Goal: Task Accomplishment & Management: Use online tool/utility

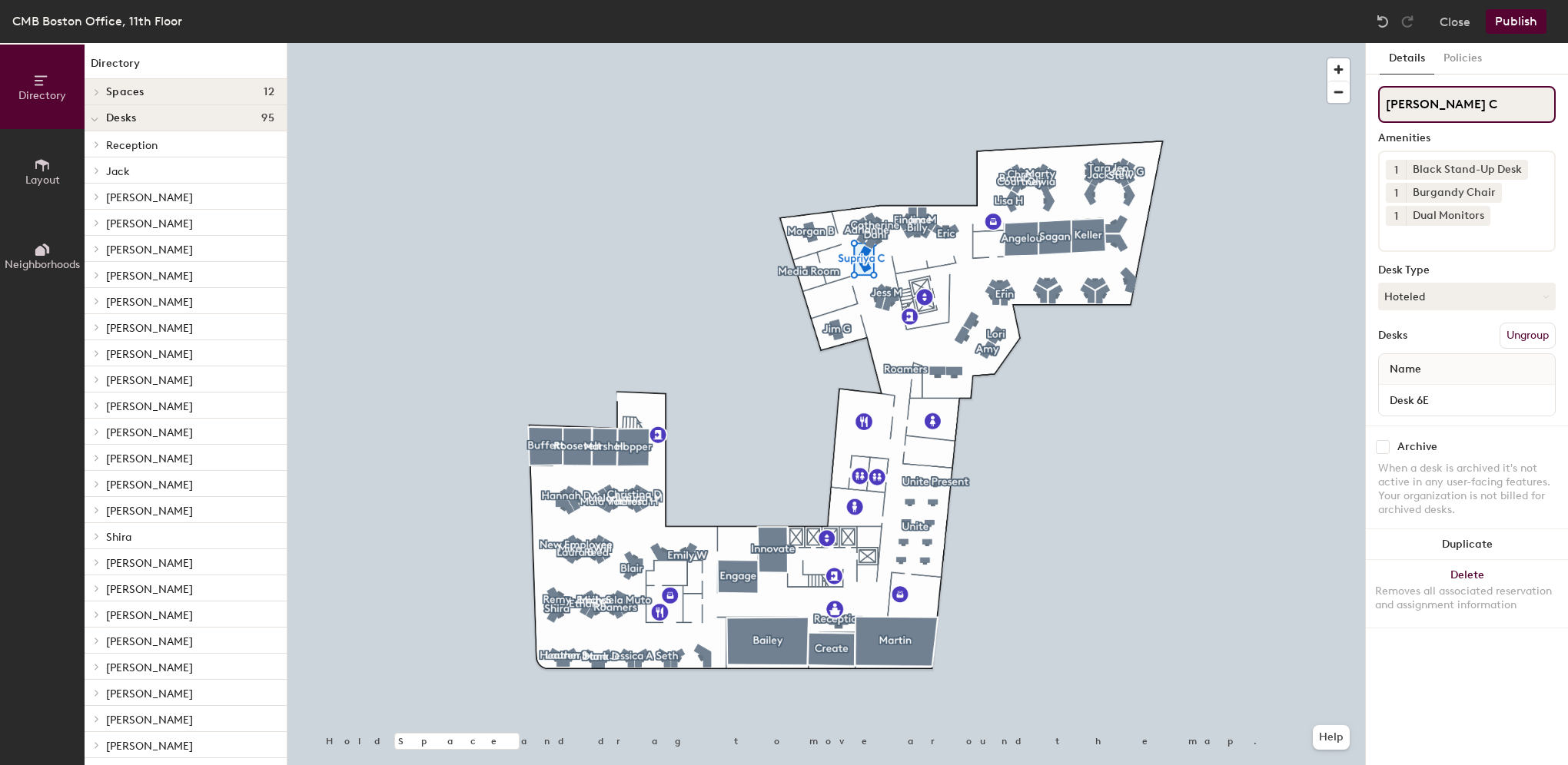
drag, startPoint x: 1453, startPoint y: 100, endPoint x: 1368, endPoint y: 92, distance: 85.4
click at [1368, 92] on div "Details Policies Supriya C Amenities 1 Black Stand-Up Desk 1 Burgandy Chair 1 D…" at bounding box center [1466, 403] width 202 height 722
type input "Desk 6E"
click at [1489, 264] on div "Desk Type" at bounding box center [1466, 271] width 177 height 13
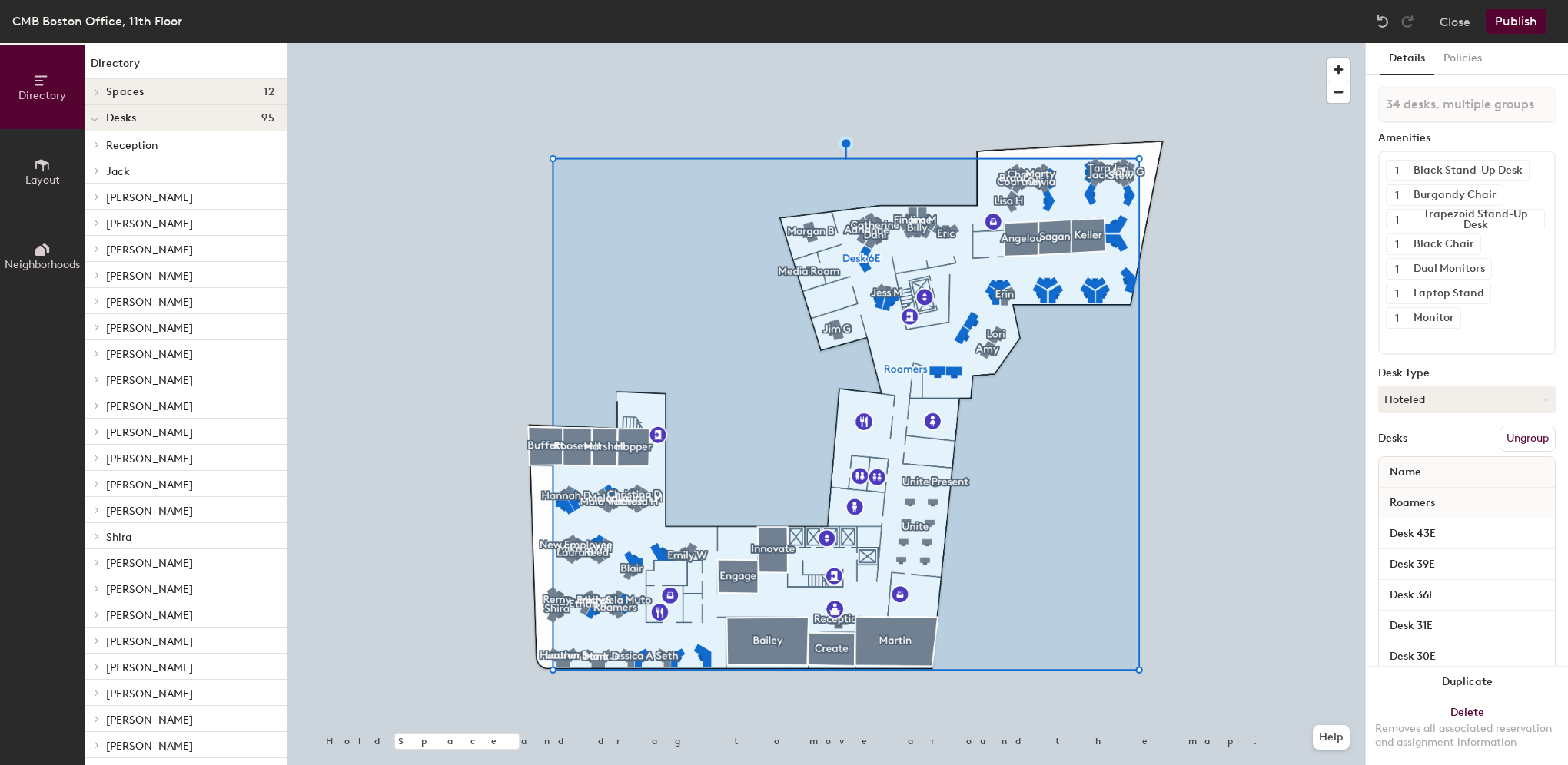
click at [1514, 18] on button "Publish" at bounding box center [1515, 21] width 61 height 25
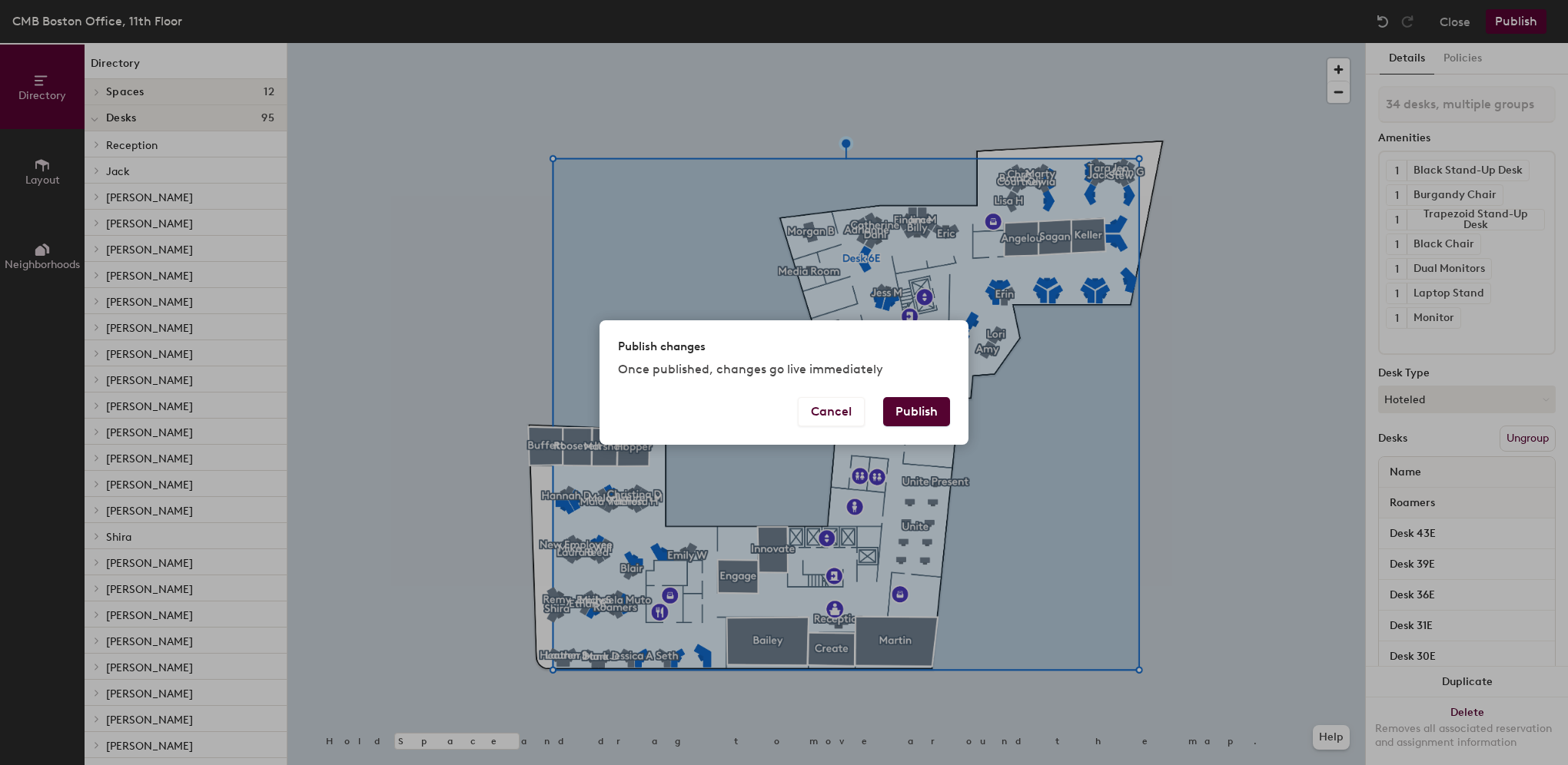
click at [919, 415] on button "Publish" at bounding box center [916, 412] width 67 height 29
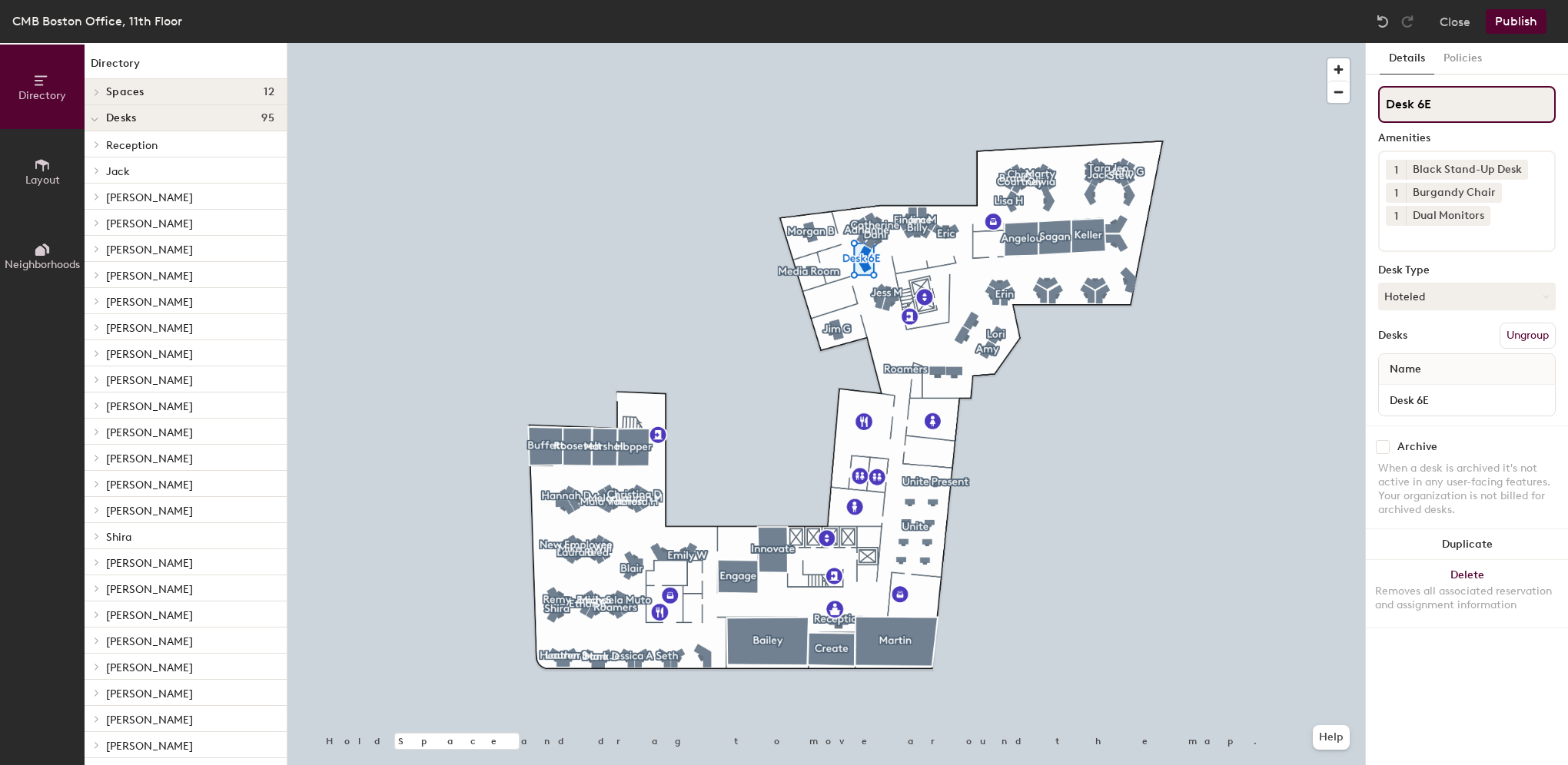
drag, startPoint x: 1456, startPoint y: 102, endPoint x: 1352, endPoint y: 92, distance: 104.5
click at [1352, 92] on div "Directory Layout Neighborhoods Directory Spaces 12 [PERSON_NAME] [PERSON_NAME] …" at bounding box center [784, 403] width 1568 height 722
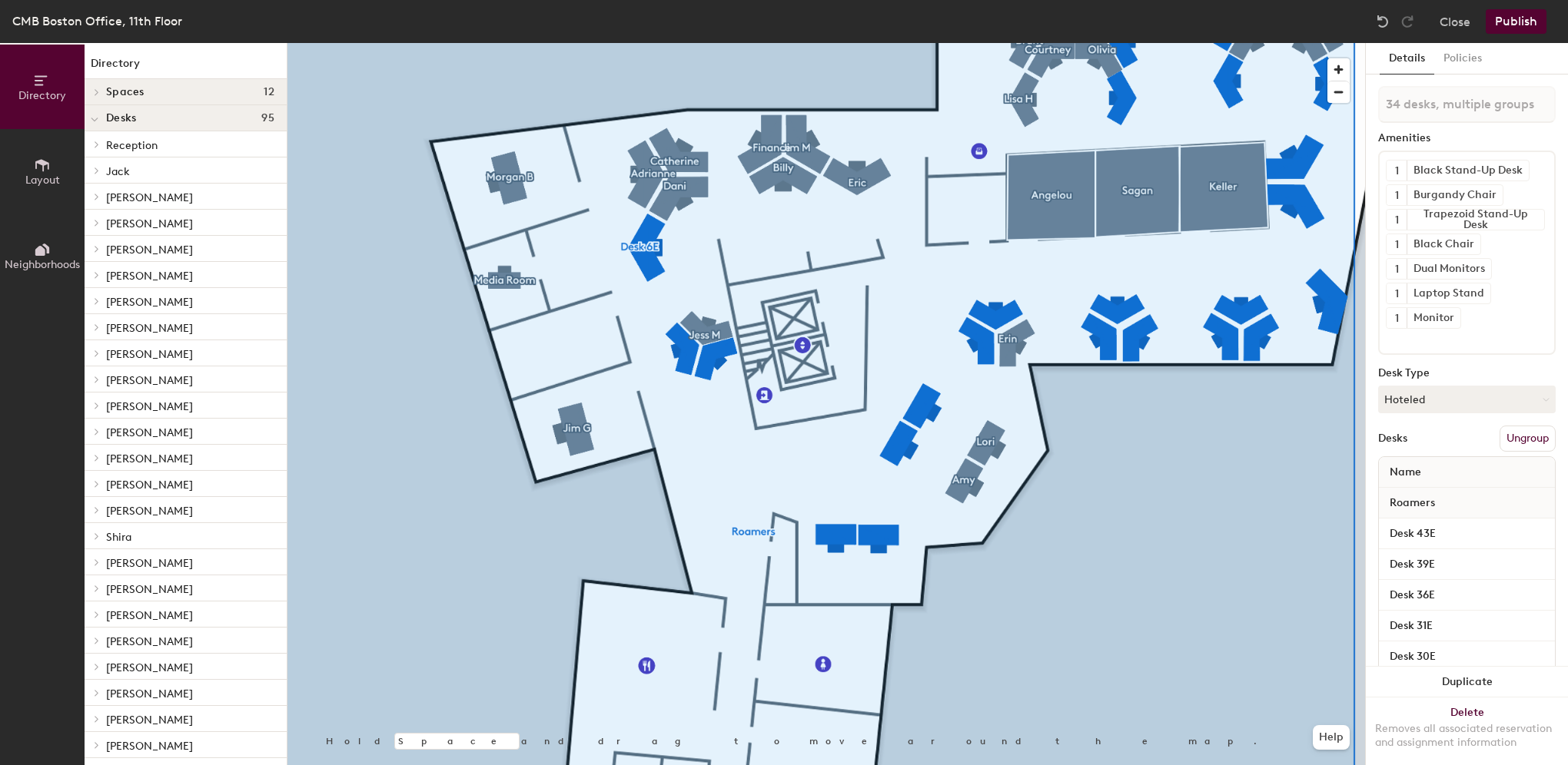
click at [41, 156] on icon at bounding box center [42, 164] width 17 height 17
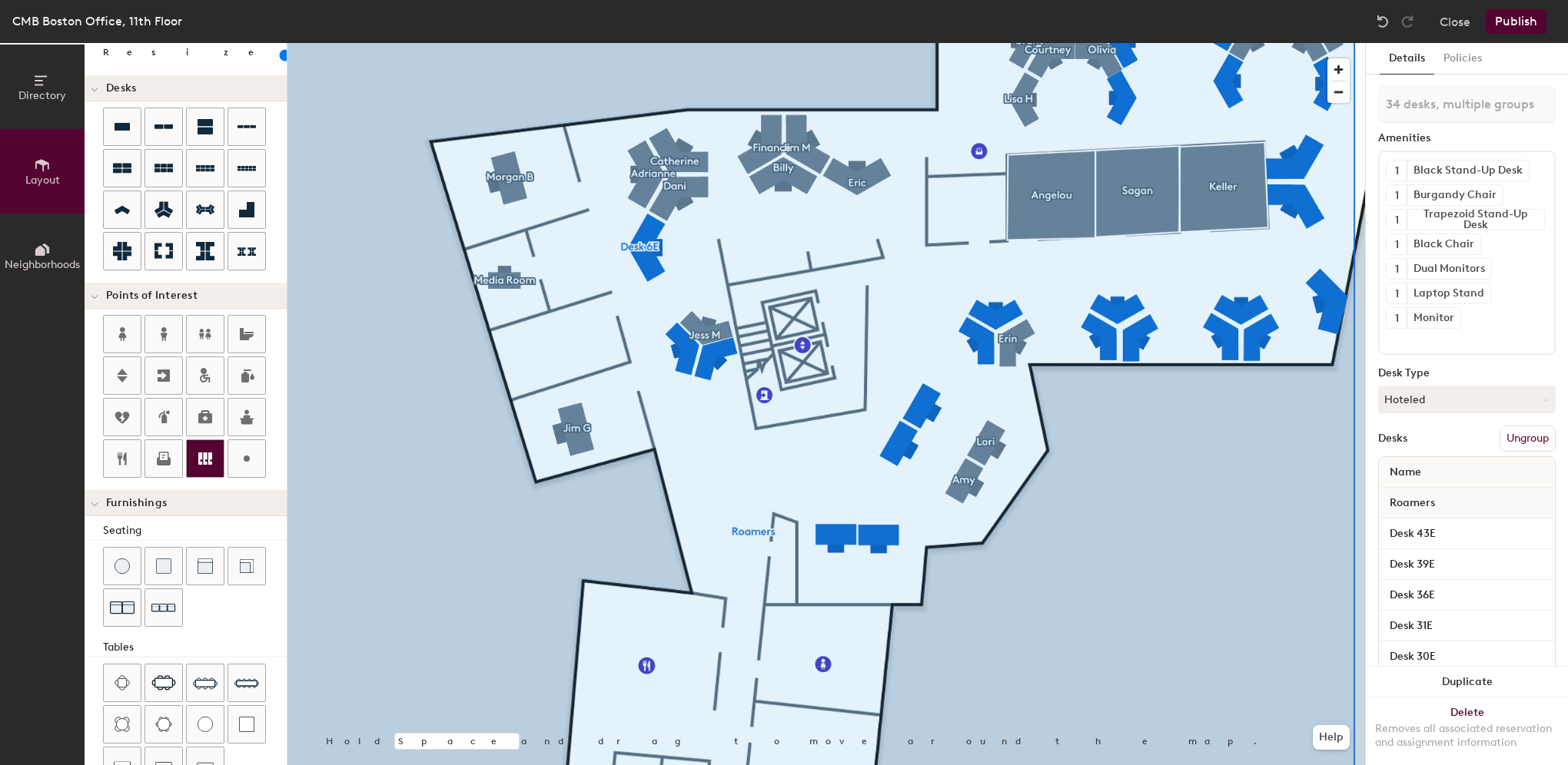
scroll to position [200, 0]
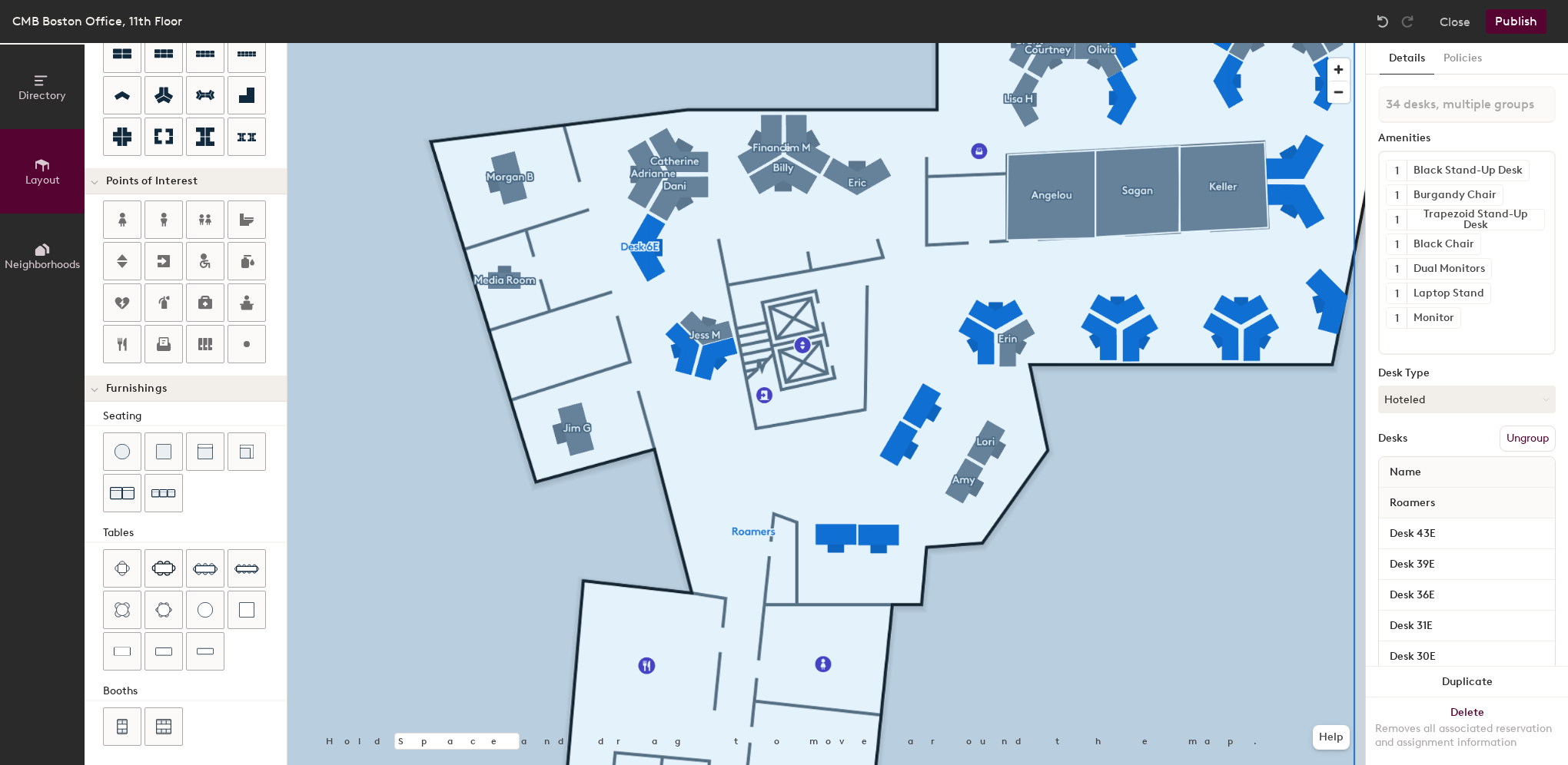
click at [43, 251] on icon at bounding box center [40, 251] width 10 height 10
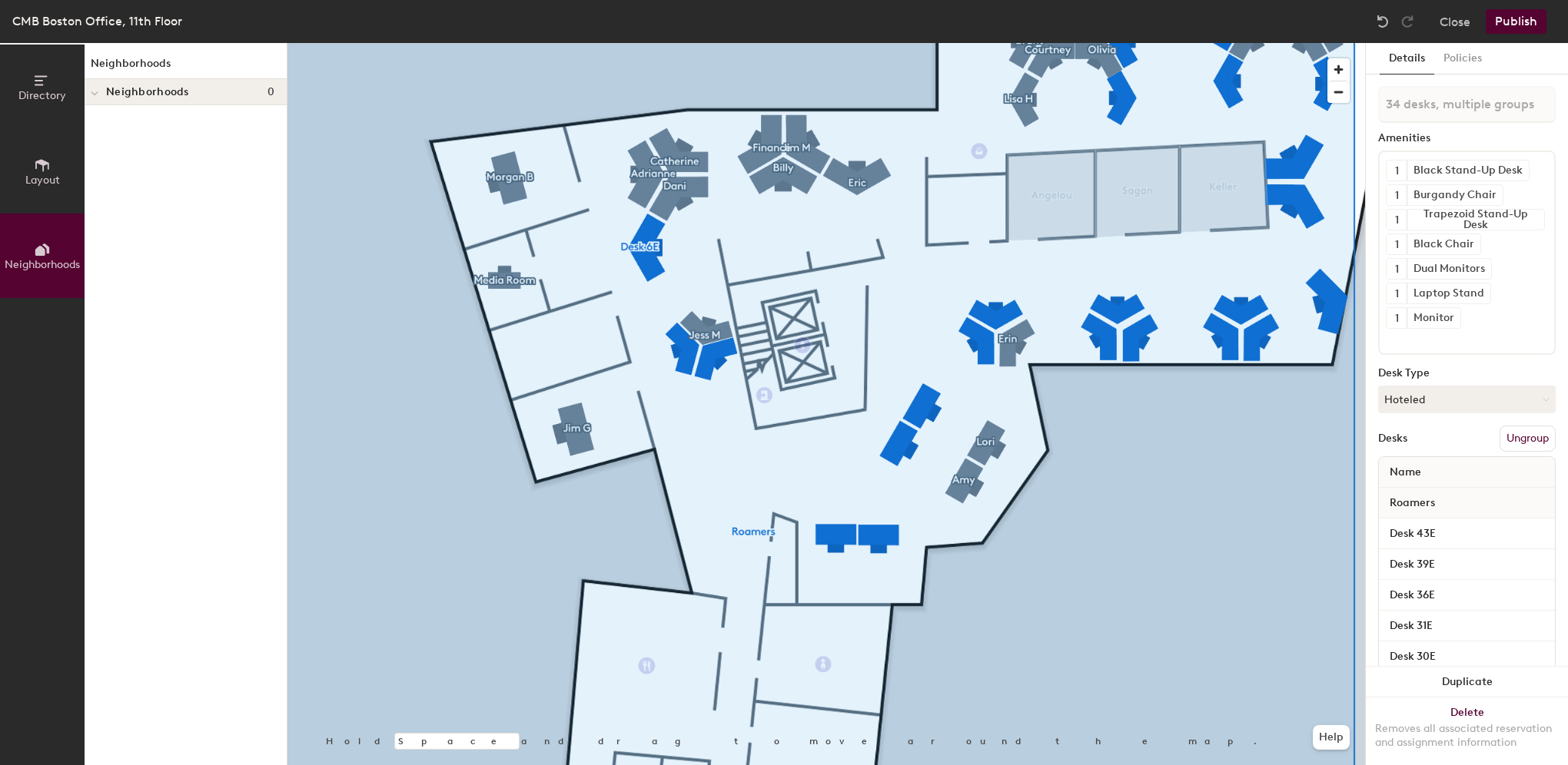
click at [107, 96] on span "Neighborhoods" at bounding box center [147, 93] width 83 height 13
click at [54, 95] on span "Directory" at bounding box center [42, 95] width 47 height 13
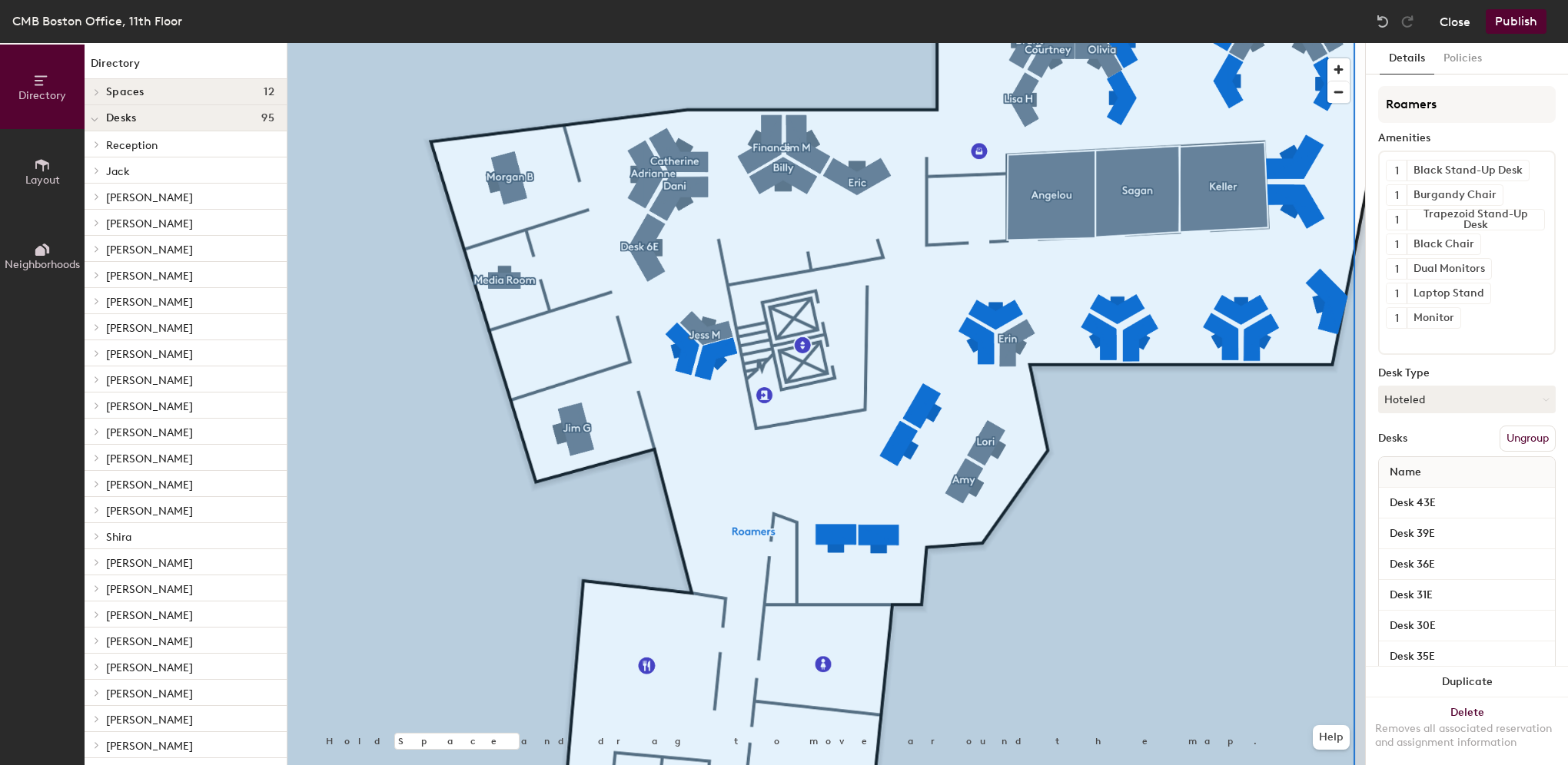
click at [1454, 17] on button "Close" at bounding box center [1455, 21] width 31 height 25
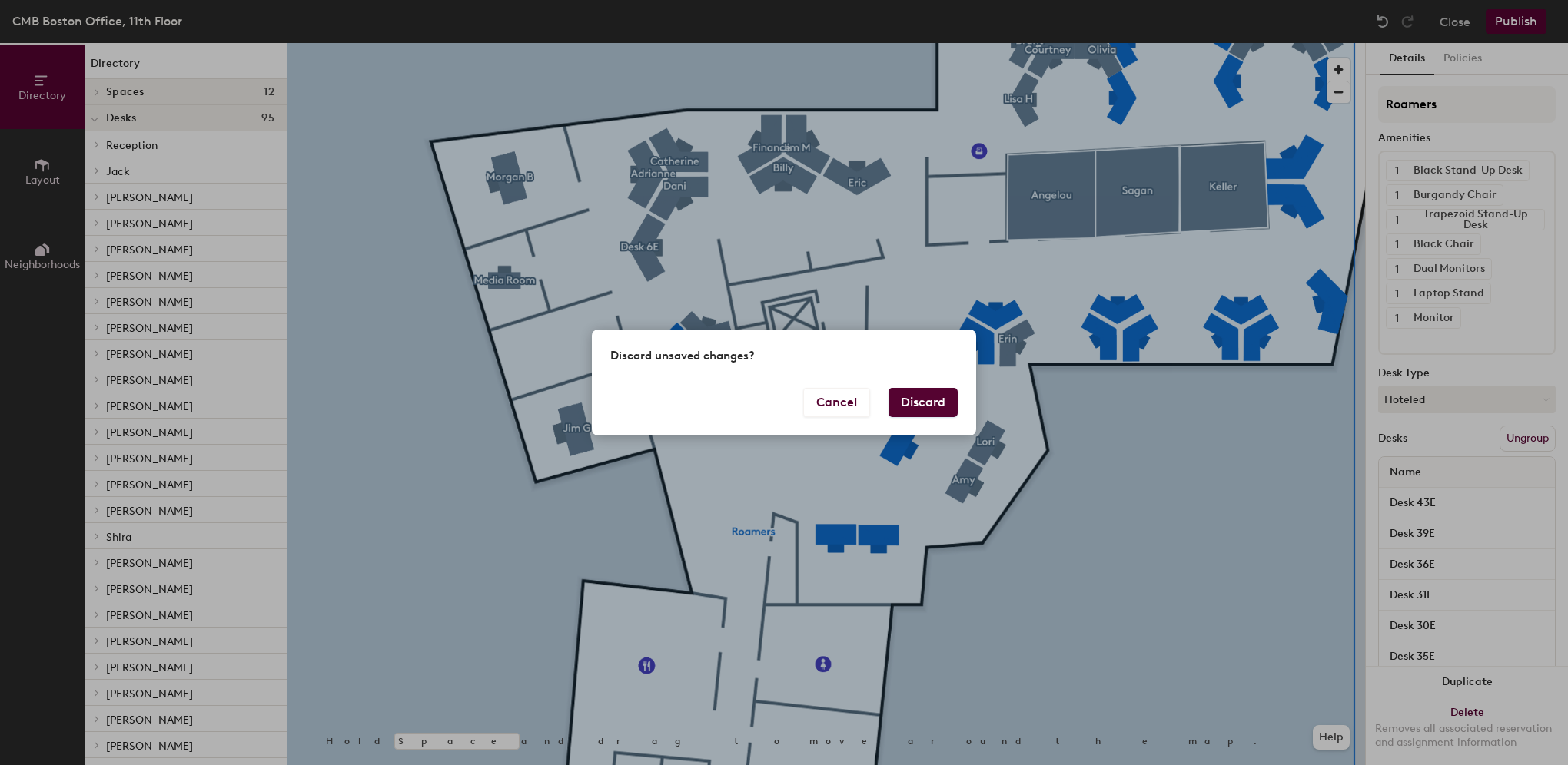
click at [895, 398] on button "Discard" at bounding box center [923, 402] width 69 height 29
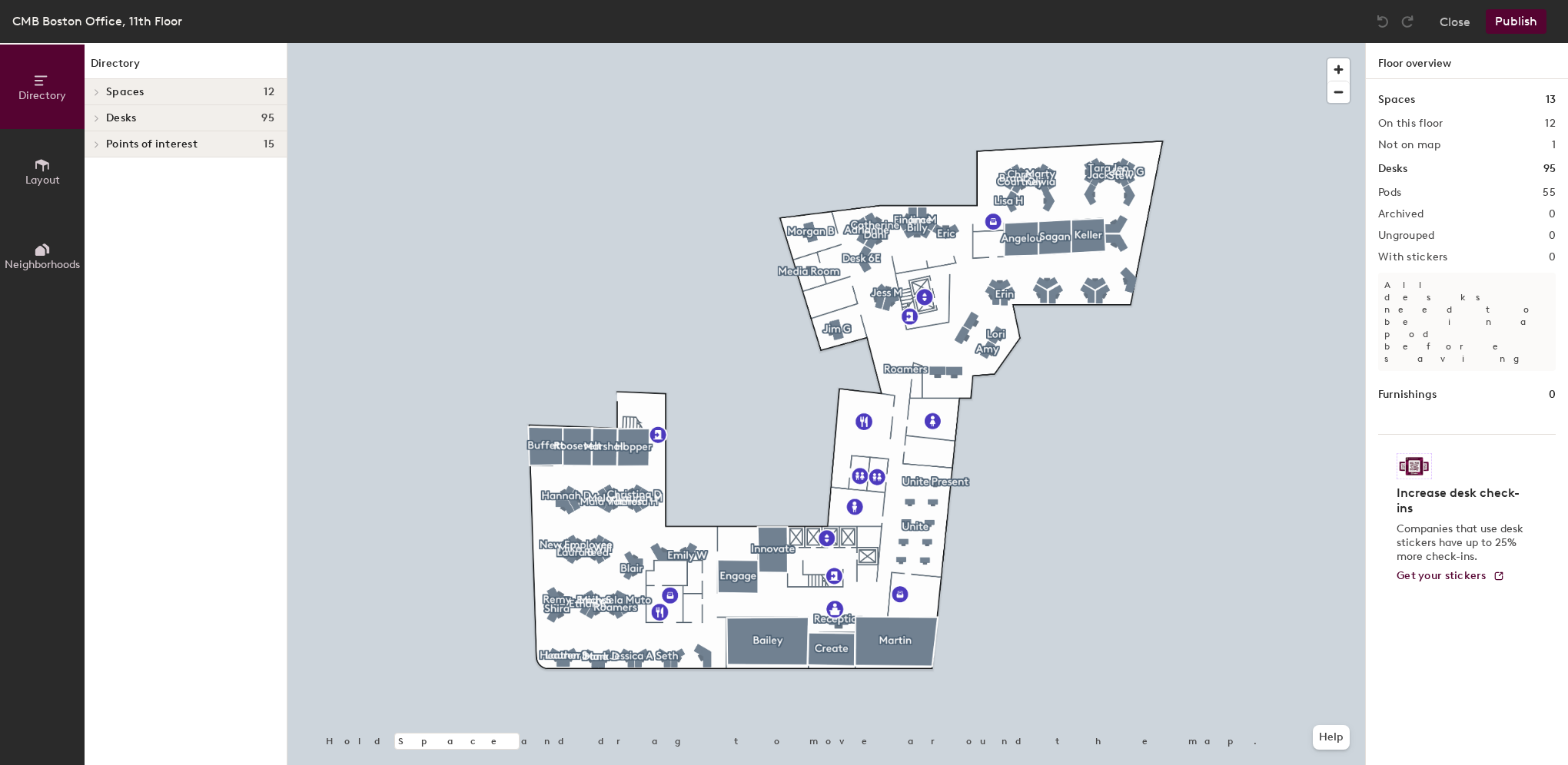
click at [864, 43] on div at bounding box center [825, 43] width 1077 height 0
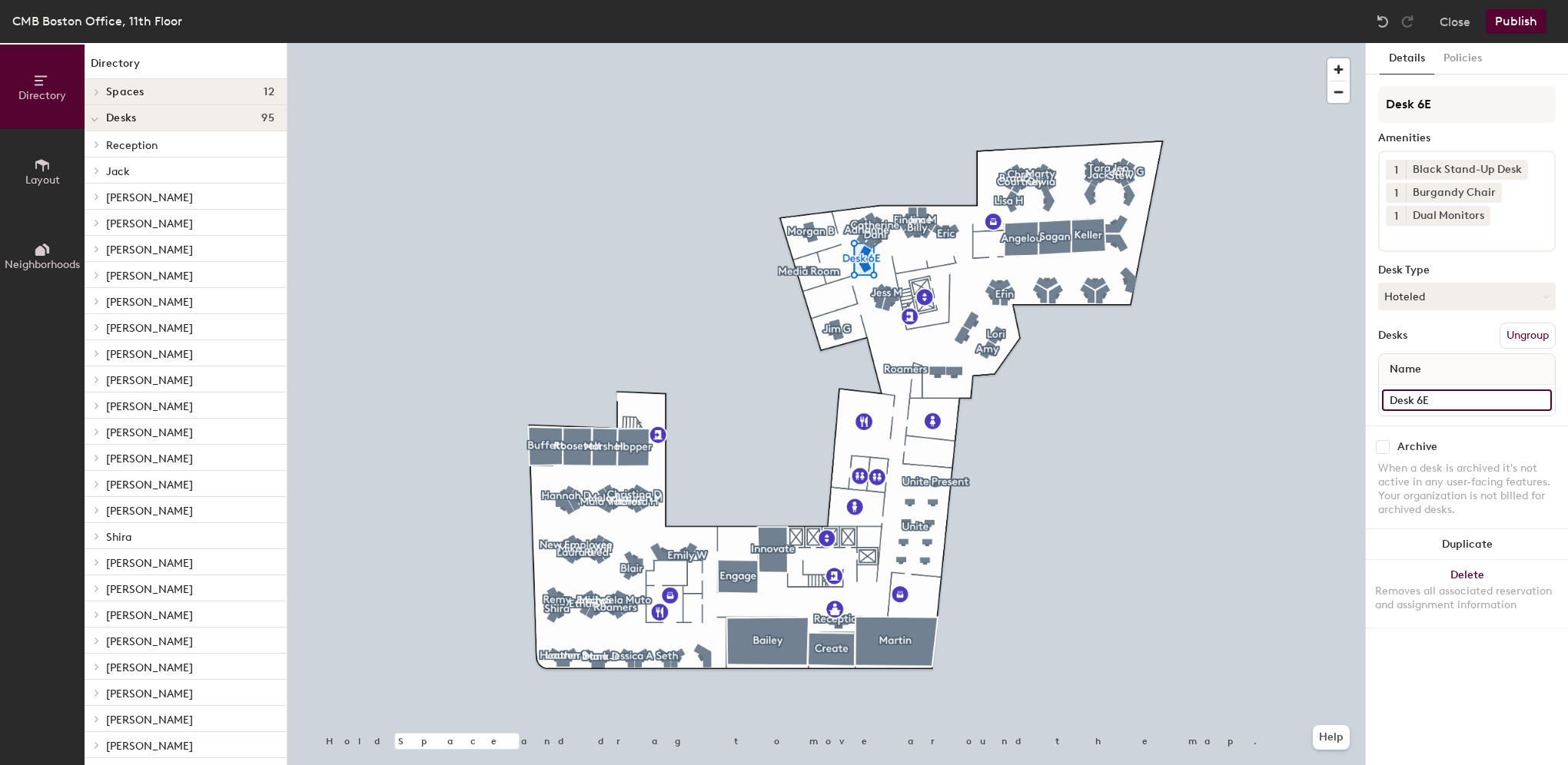
click at [1475, 390] on input "Desk 6E" at bounding box center [1466, 401] width 170 height 22
click at [1460, 49] on button "Policies" at bounding box center [1463, 58] width 57 height 32
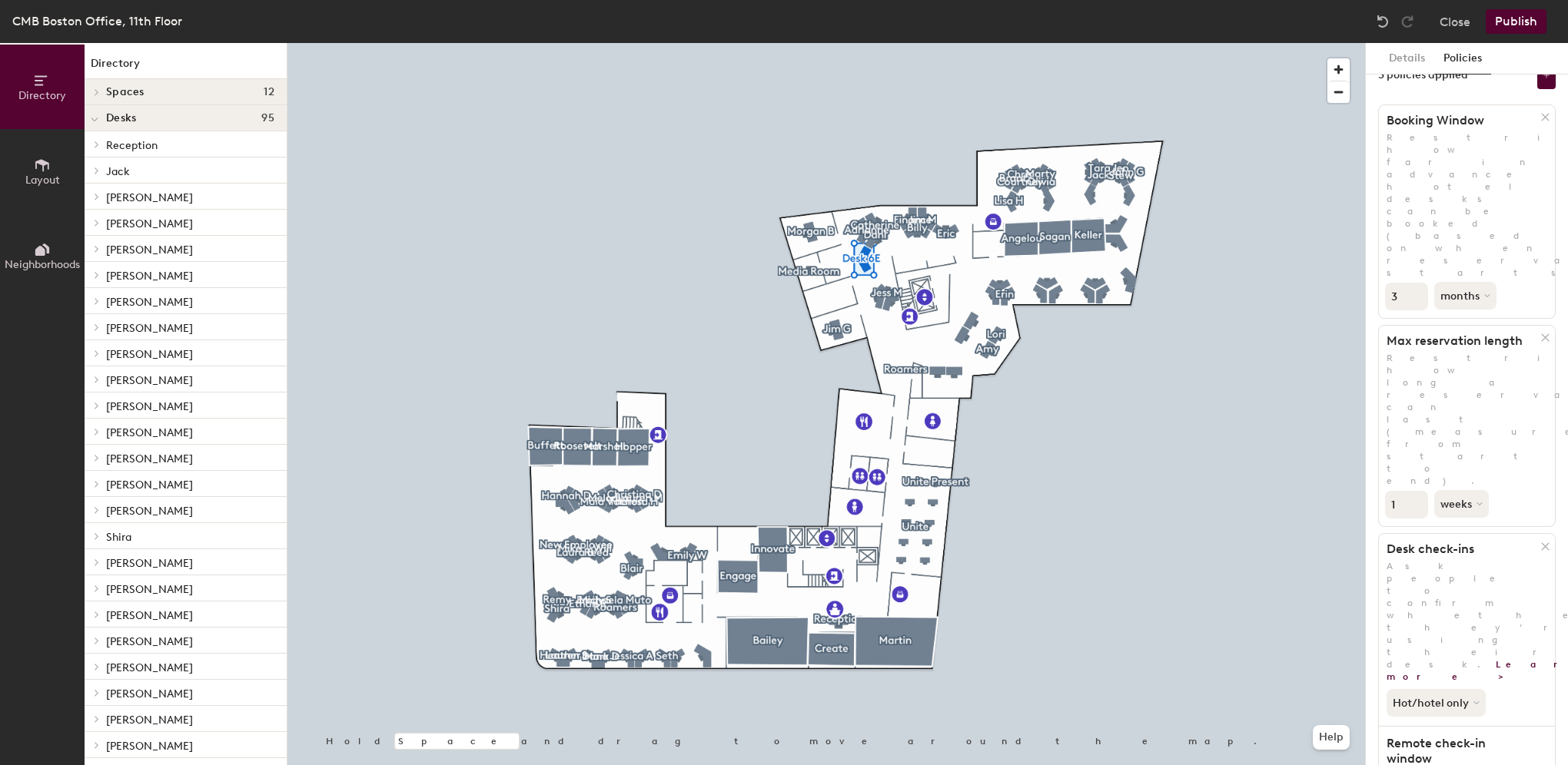
scroll to position [49, 0]
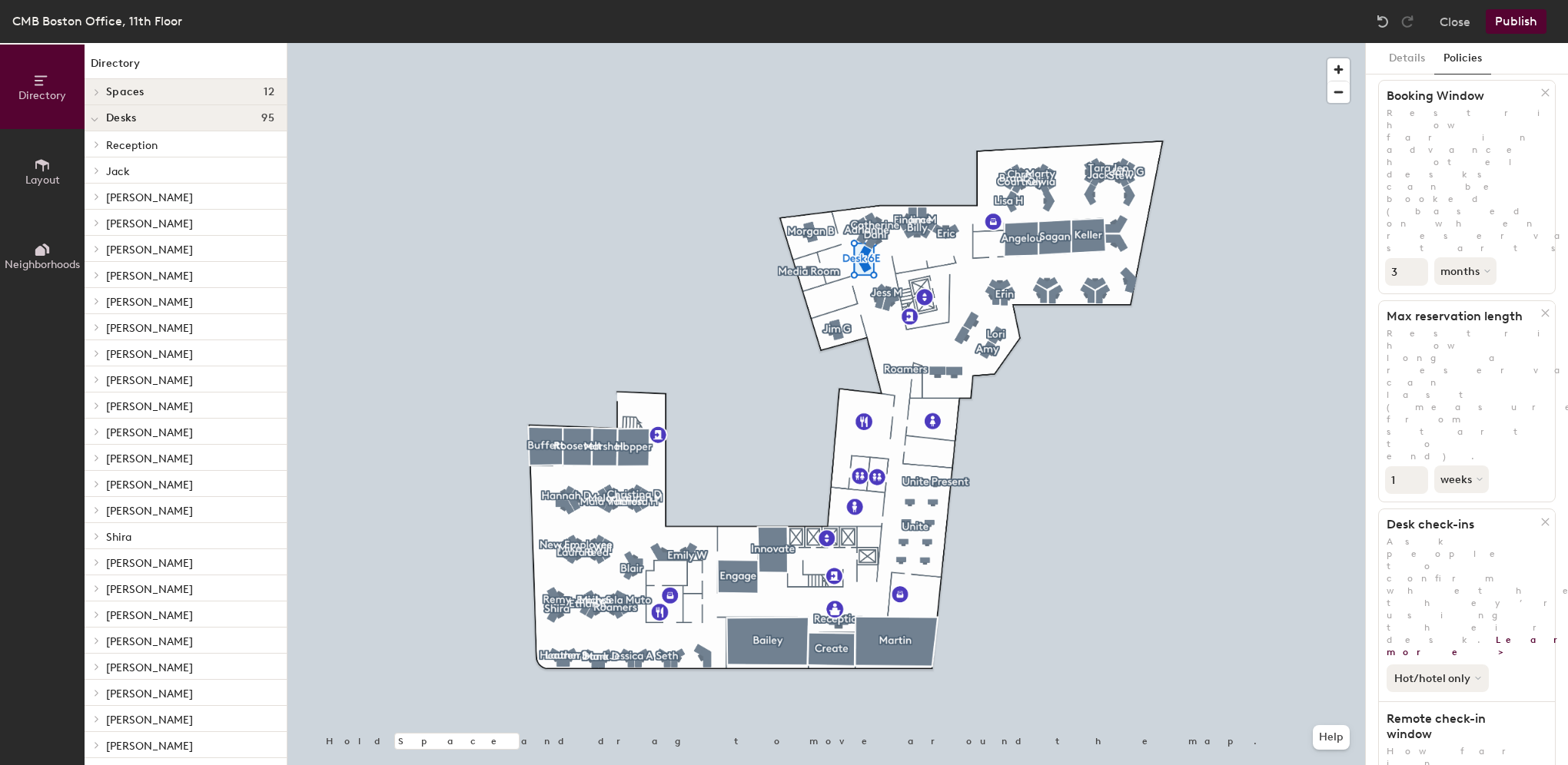
click at [1483, 664] on button "Hot/hotel only" at bounding box center [1437, 678] width 102 height 27
click at [1502, 659] on div "Hot/hotel only" at bounding box center [1467, 675] width 176 height 34
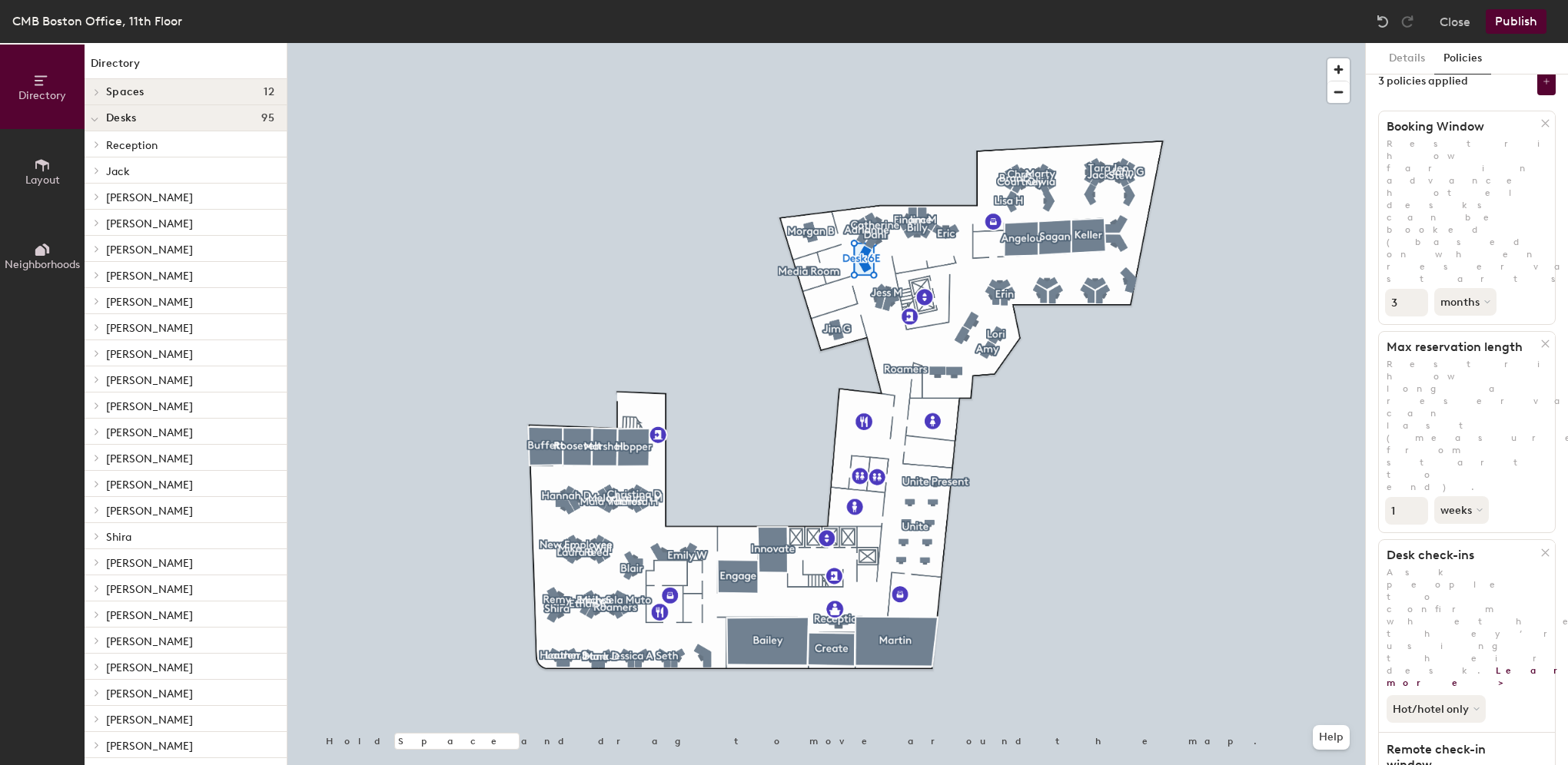
scroll to position [0, 0]
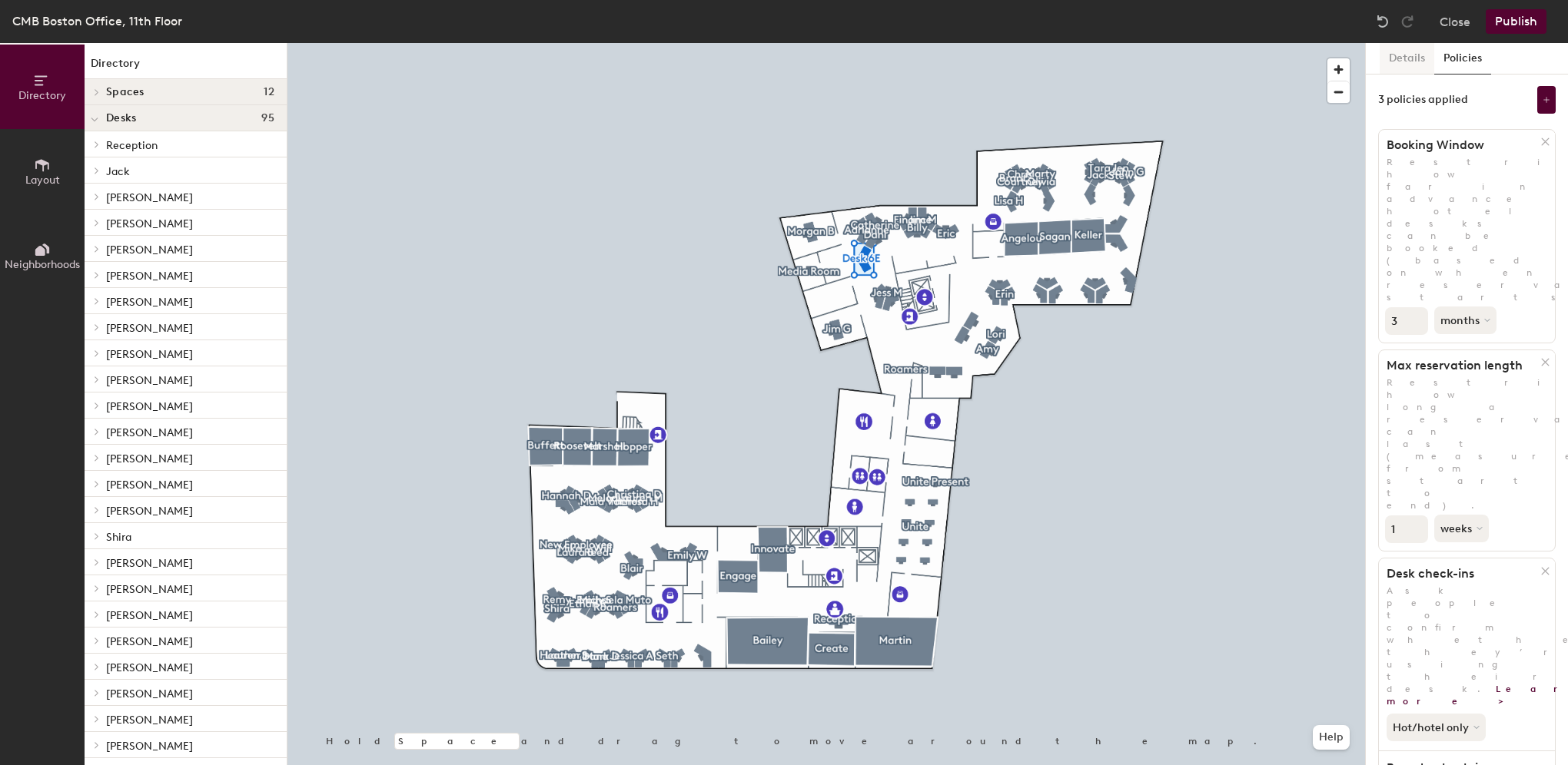
click at [1418, 71] on button "Details" at bounding box center [1407, 58] width 55 height 32
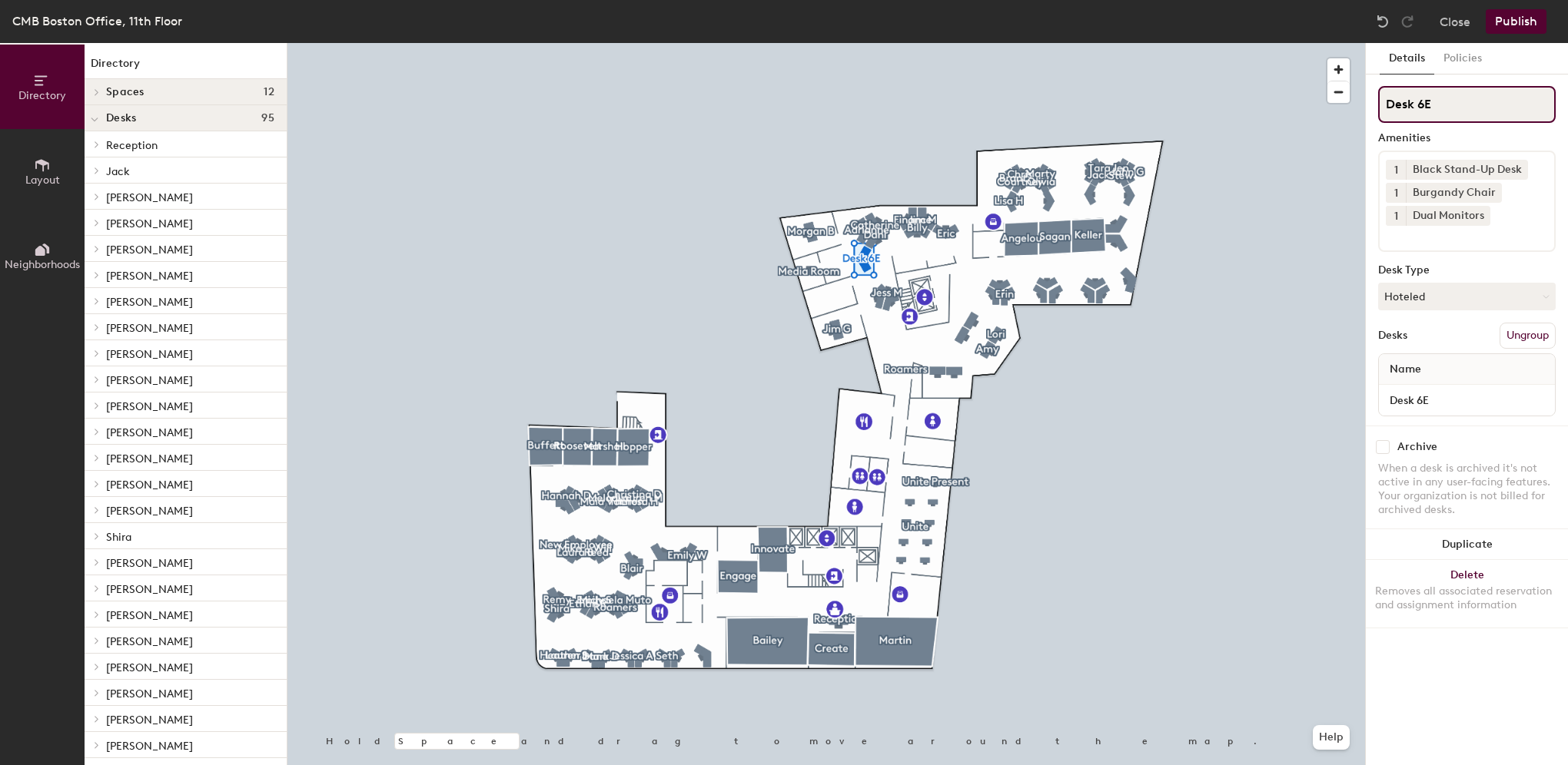
click at [1447, 104] on input "Desk 6E" at bounding box center [1466, 104] width 177 height 37
click at [1473, 292] on button "Hoteled" at bounding box center [1466, 296] width 177 height 27
click at [1444, 338] on div "Assigned" at bounding box center [1455, 343] width 154 height 23
click at [1440, 296] on button "Assigned" at bounding box center [1466, 296] width 177 height 27
click at [1434, 299] on button "Assigned" at bounding box center [1466, 296] width 177 height 27
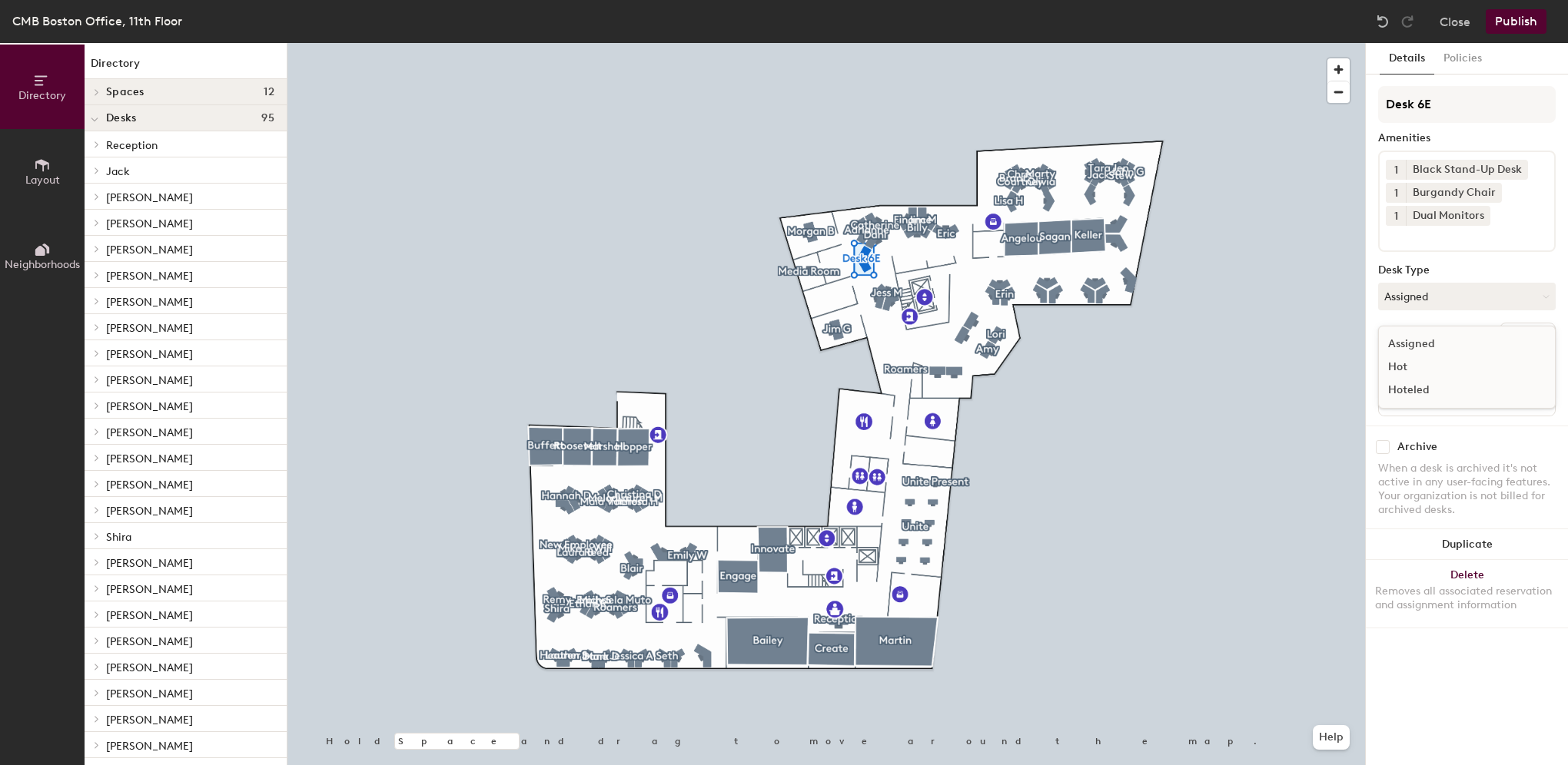
click at [1400, 391] on div "Hoteled" at bounding box center [1455, 390] width 154 height 23
click at [1457, 21] on button "Close" at bounding box center [1455, 21] width 31 height 25
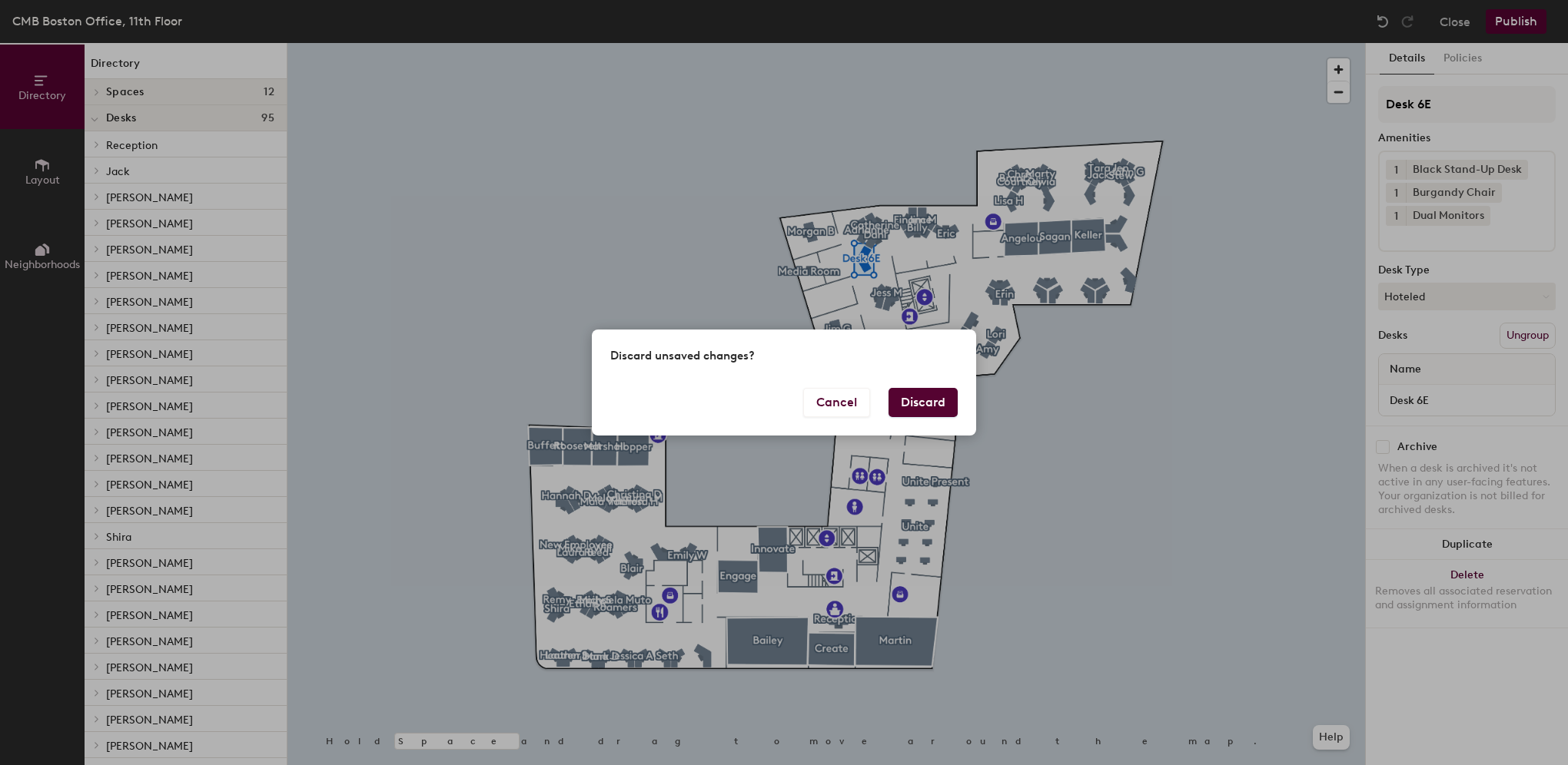
click at [917, 400] on button "Discard" at bounding box center [923, 402] width 69 height 29
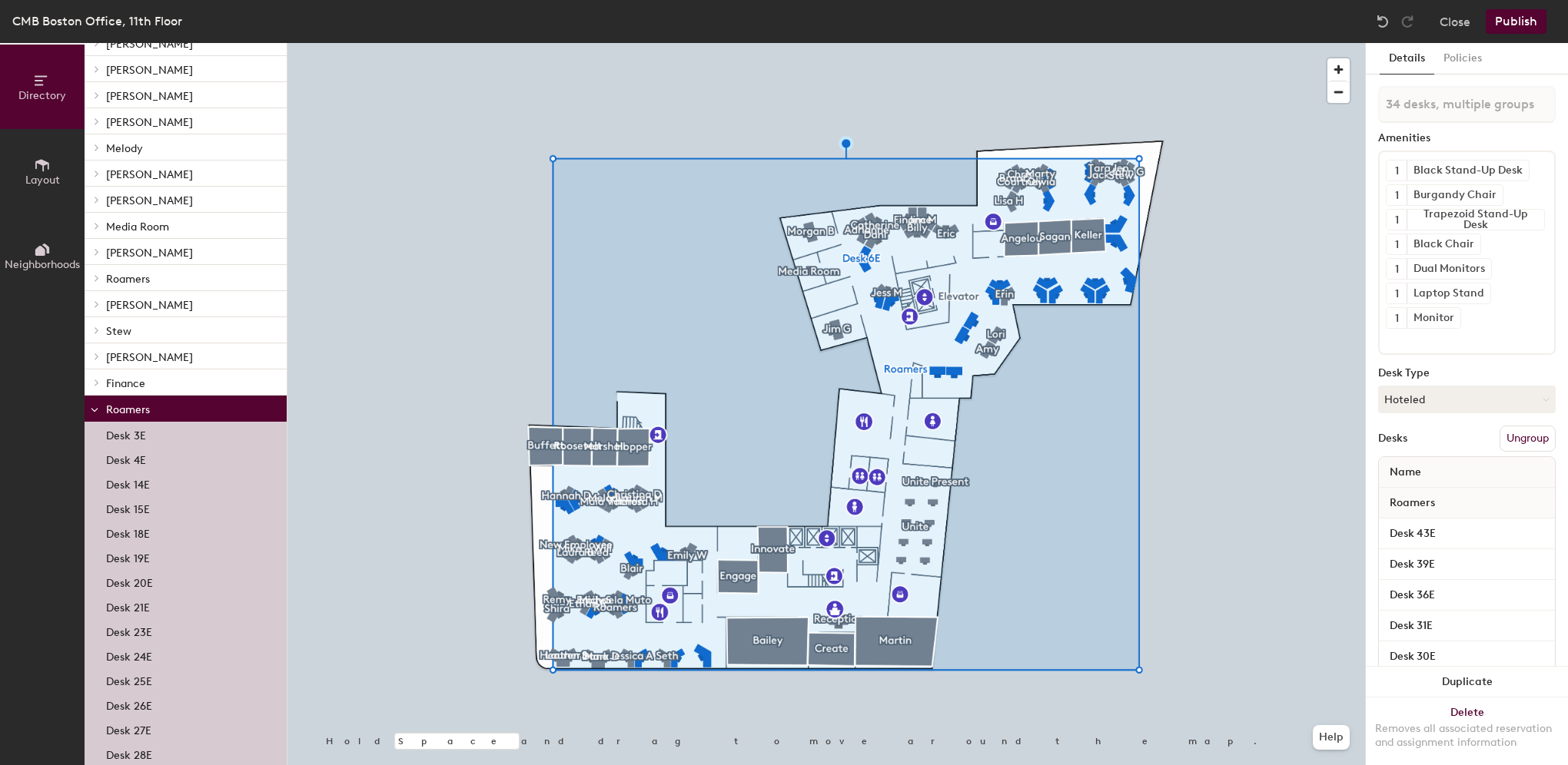
scroll to position [998, 0]
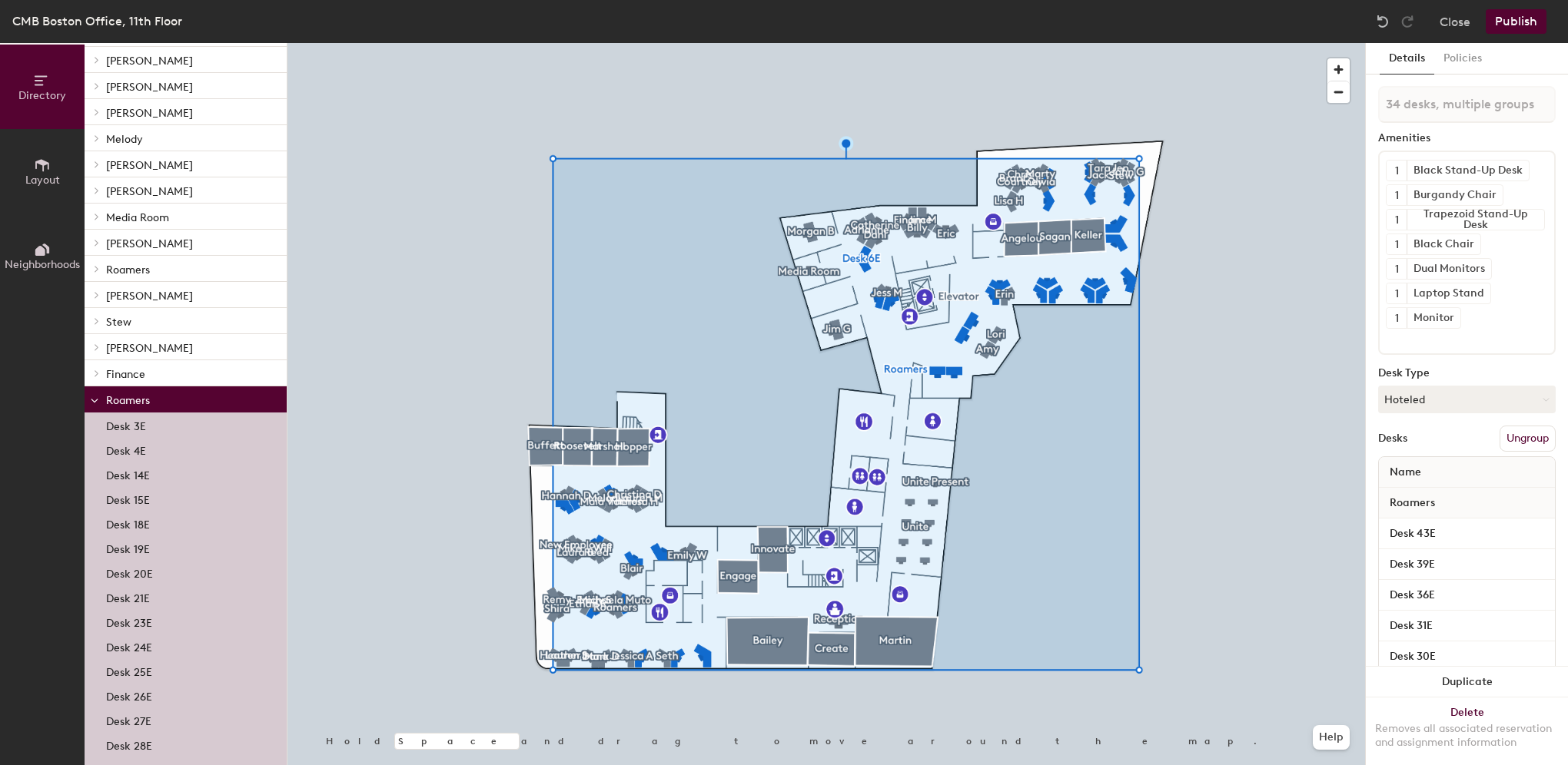
click at [153, 392] on p "Roamers" at bounding box center [190, 400] width 168 height 20
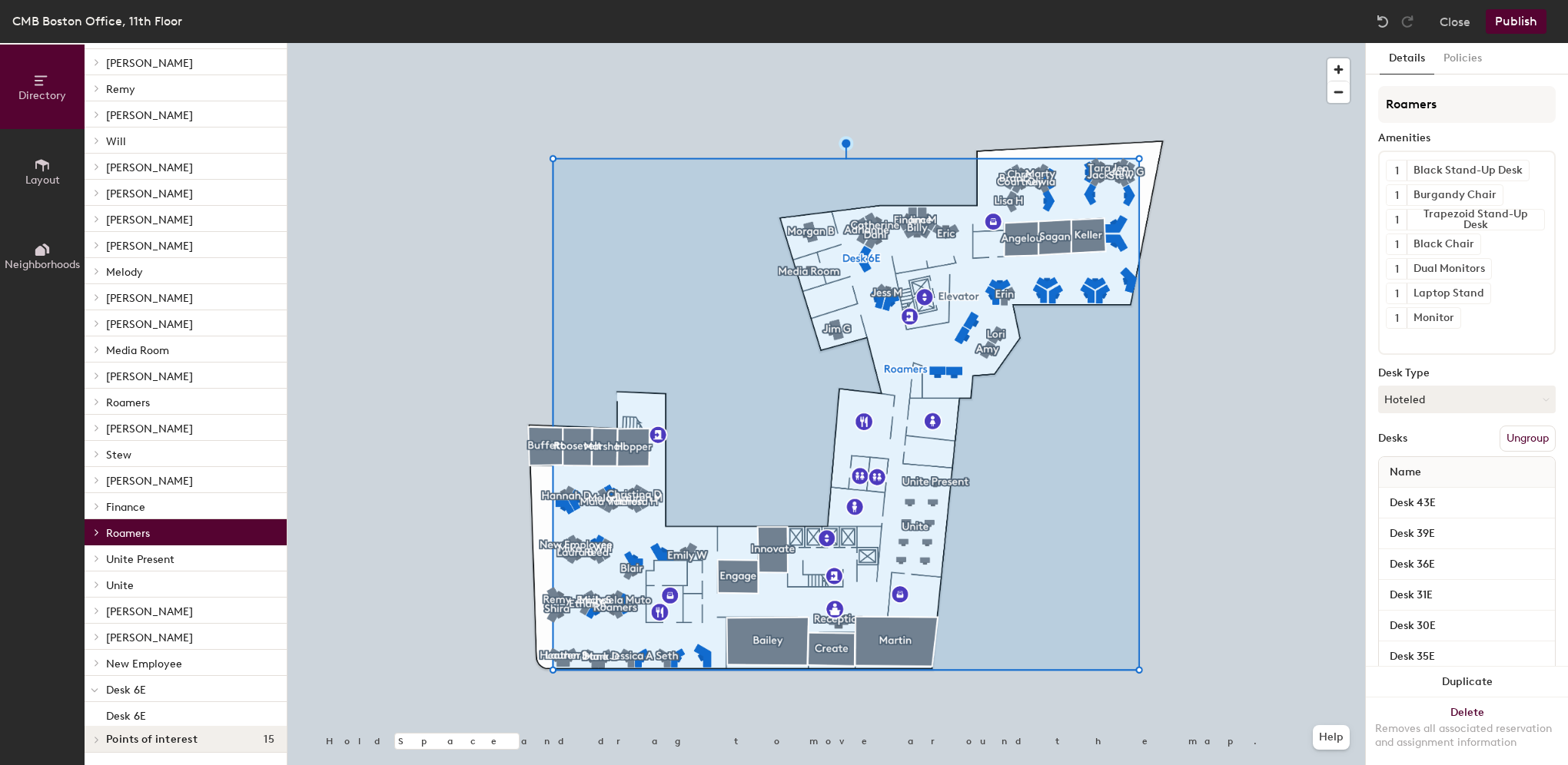
scroll to position [866, 0]
click at [218, 534] on p "Roamers" at bounding box center [190, 532] width 168 height 20
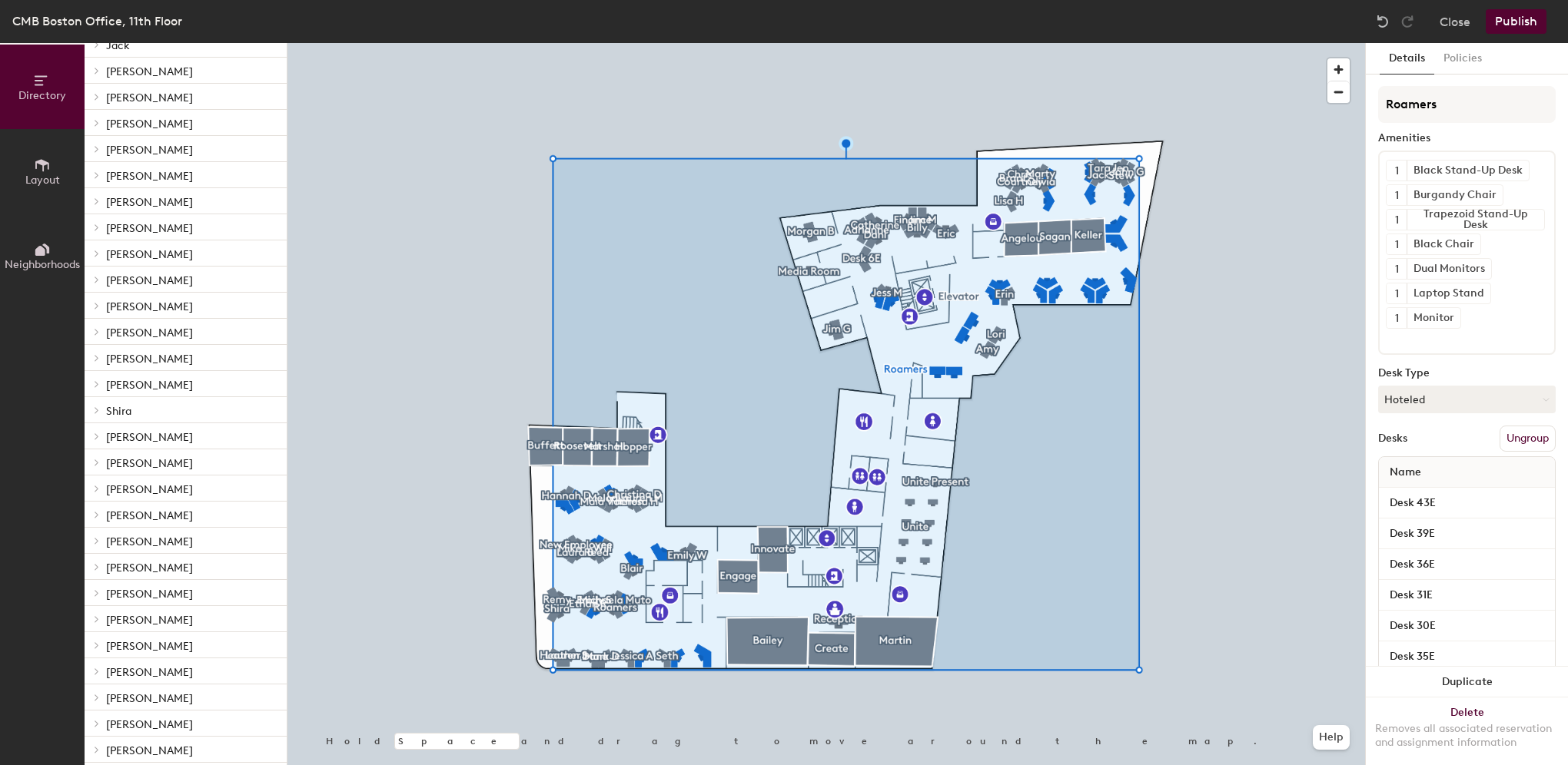
scroll to position [0, 0]
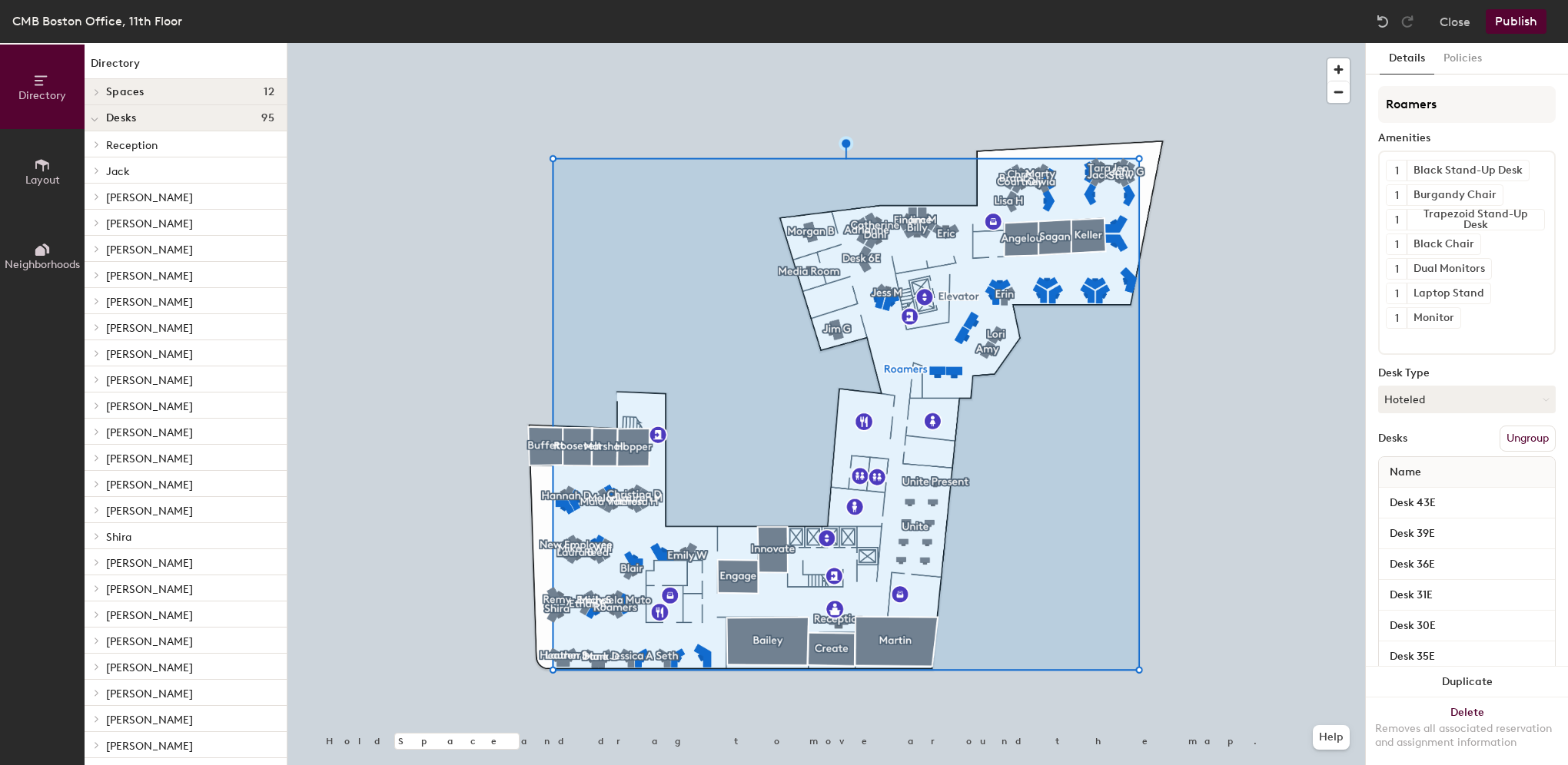
click at [114, 58] on h1 "Directory" at bounding box center [185, 67] width 202 height 24
drag, startPoint x: 138, startPoint y: 117, endPoint x: 162, endPoint y: 62, distance: 60.0
drag, startPoint x: 162, startPoint y: 62, endPoint x: 113, endPoint y: 65, distance: 49.1
drag, startPoint x: 113, startPoint y: 65, endPoint x: 158, endPoint y: 52, distance: 46.8
click at [158, 52] on div "Directory Spaces 12 Angelou Bailey Buffett Create Engage Hopper Innovate Keller…" at bounding box center [185, 403] width 202 height 722
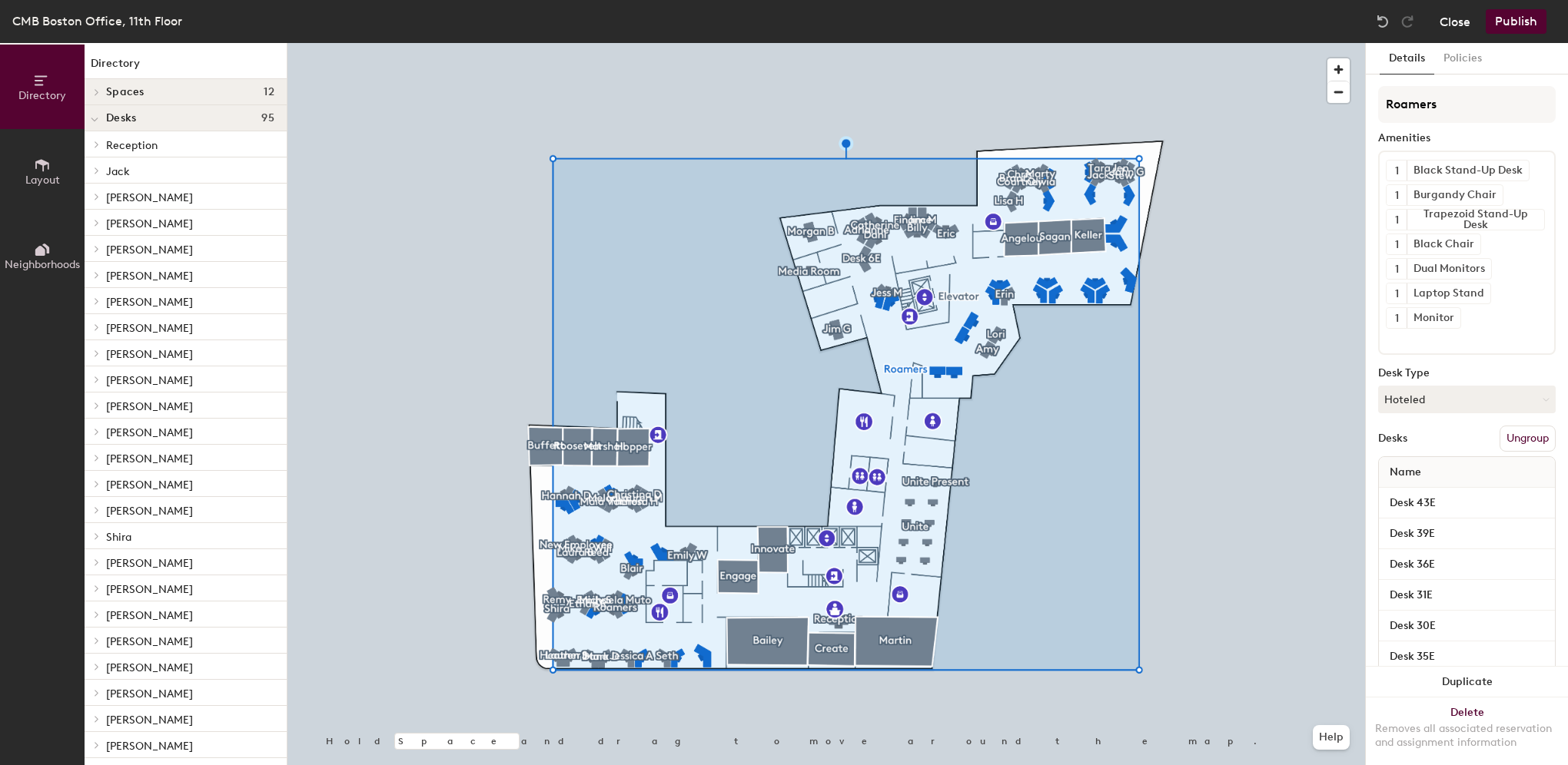
click at [1451, 24] on button "Close" at bounding box center [1455, 21] width 31 height 25
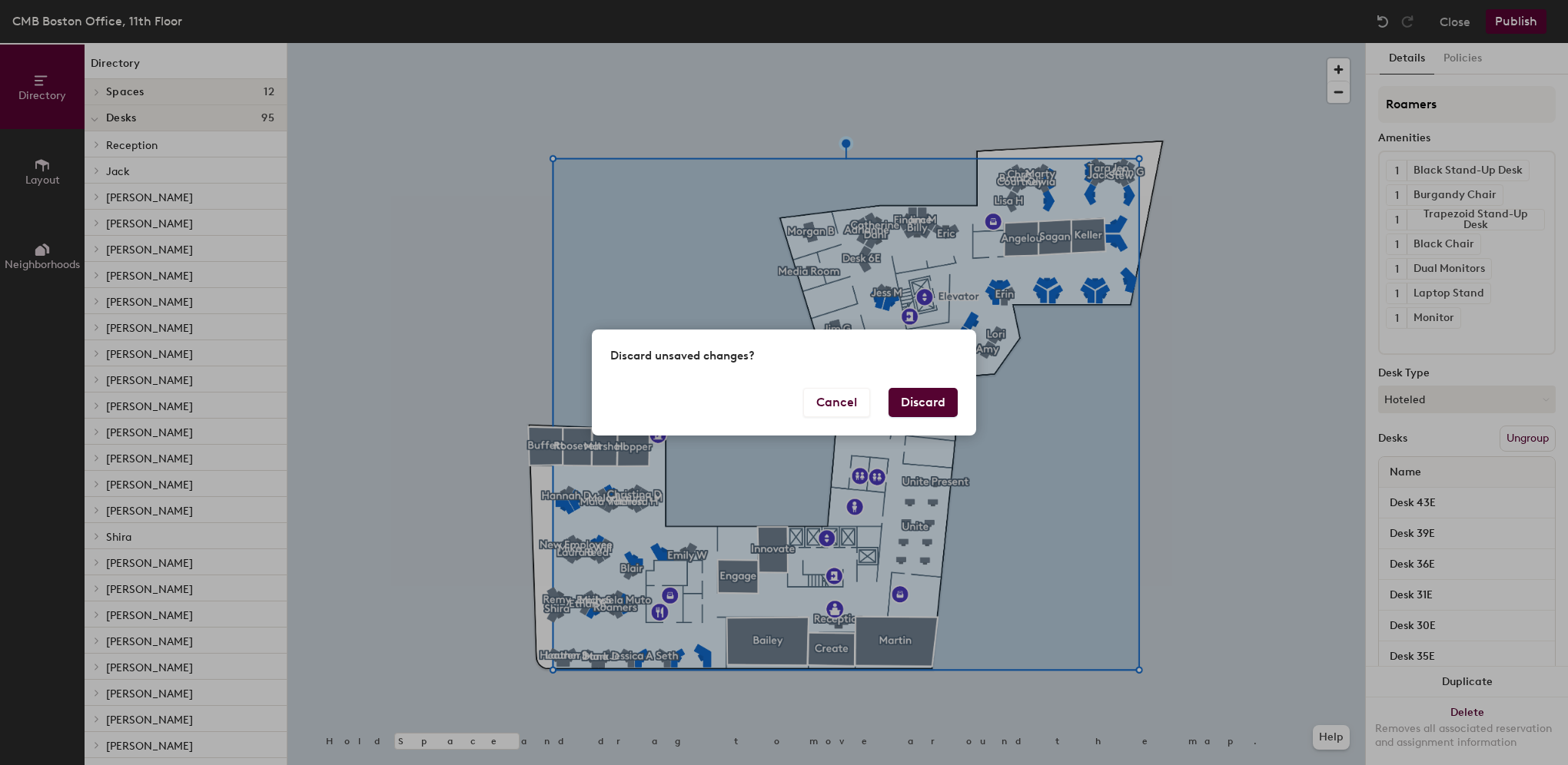
click at [919, 396] on button "Discard" at bounding box center [923, 402] width 69 height 29
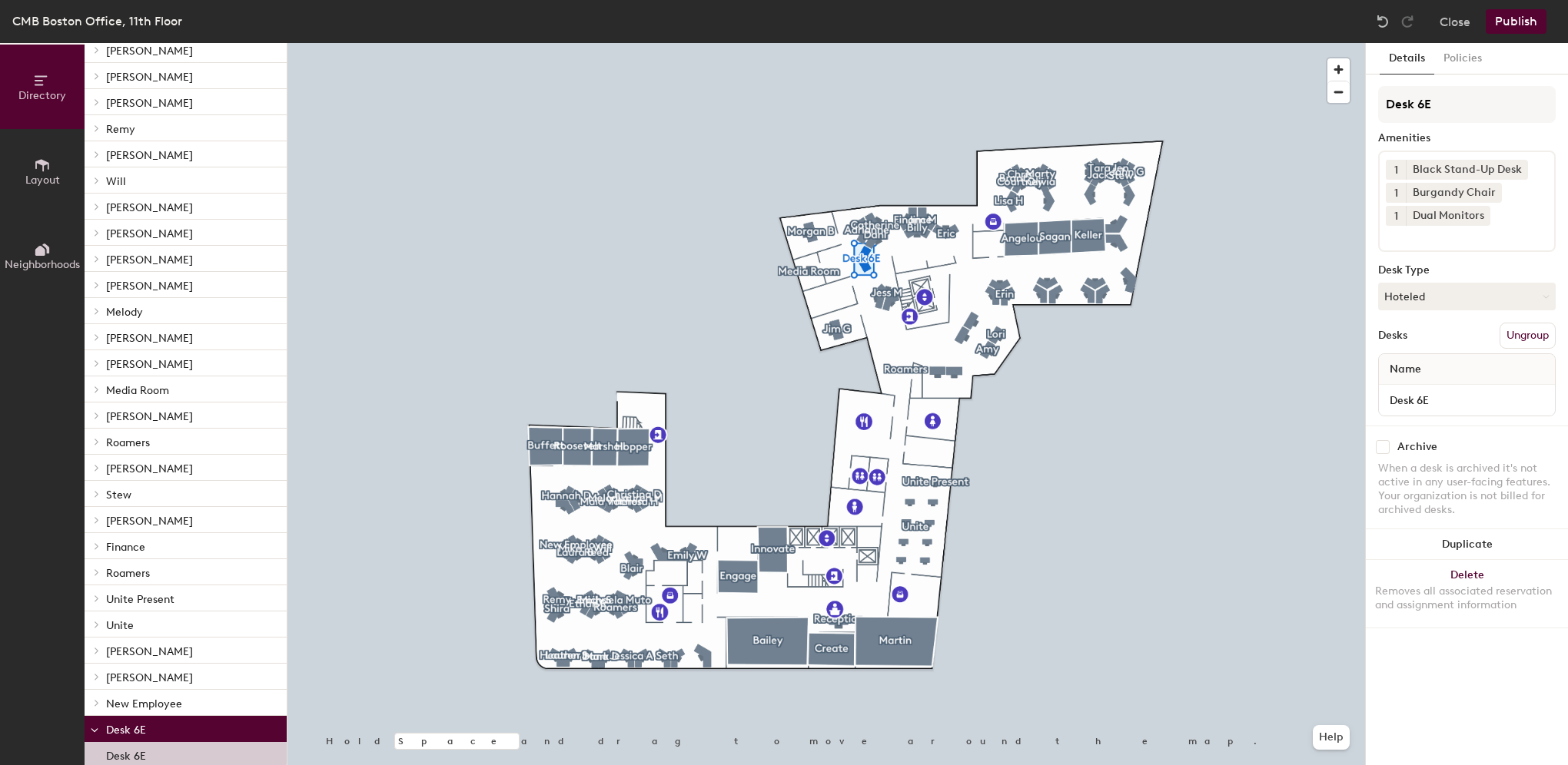
scroll to position [866, 0]
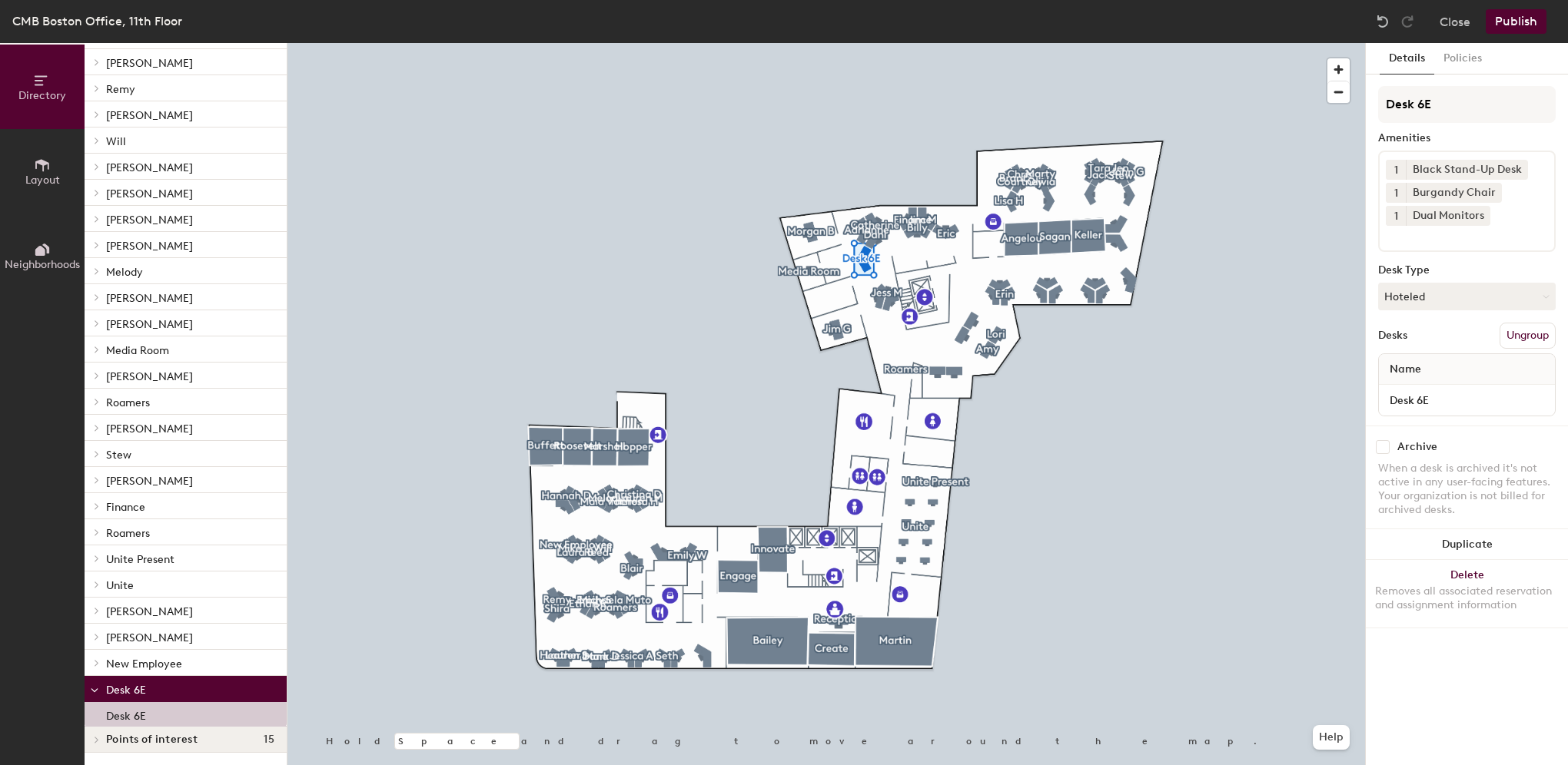
click at [152, 400] on p "Roamers" at bounding box center [190, 402] width 168 height 20
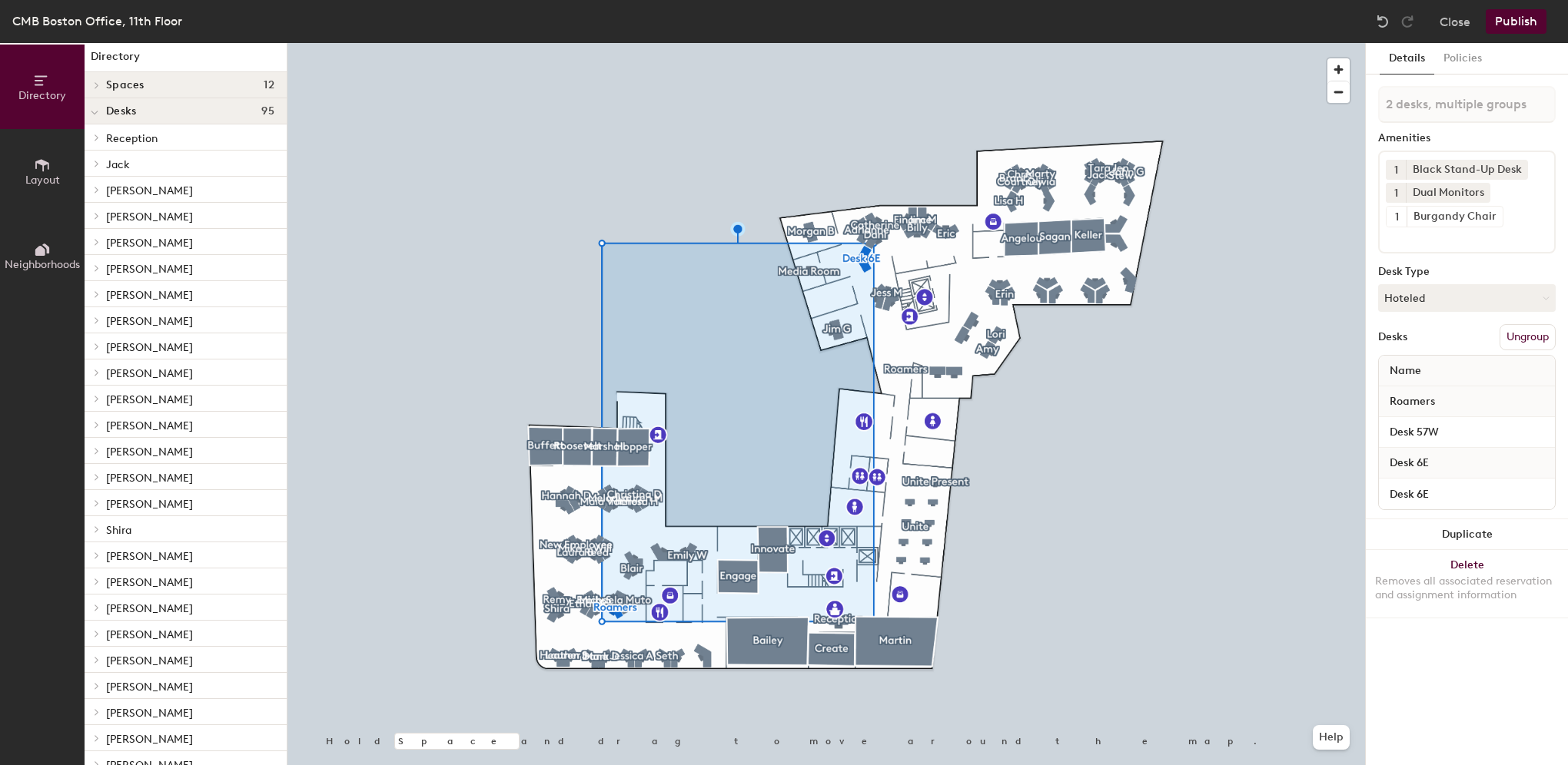
scroll to position [0, 0]
click at [102, 91] on span at bounding box center [95, 92] width 13 height 7
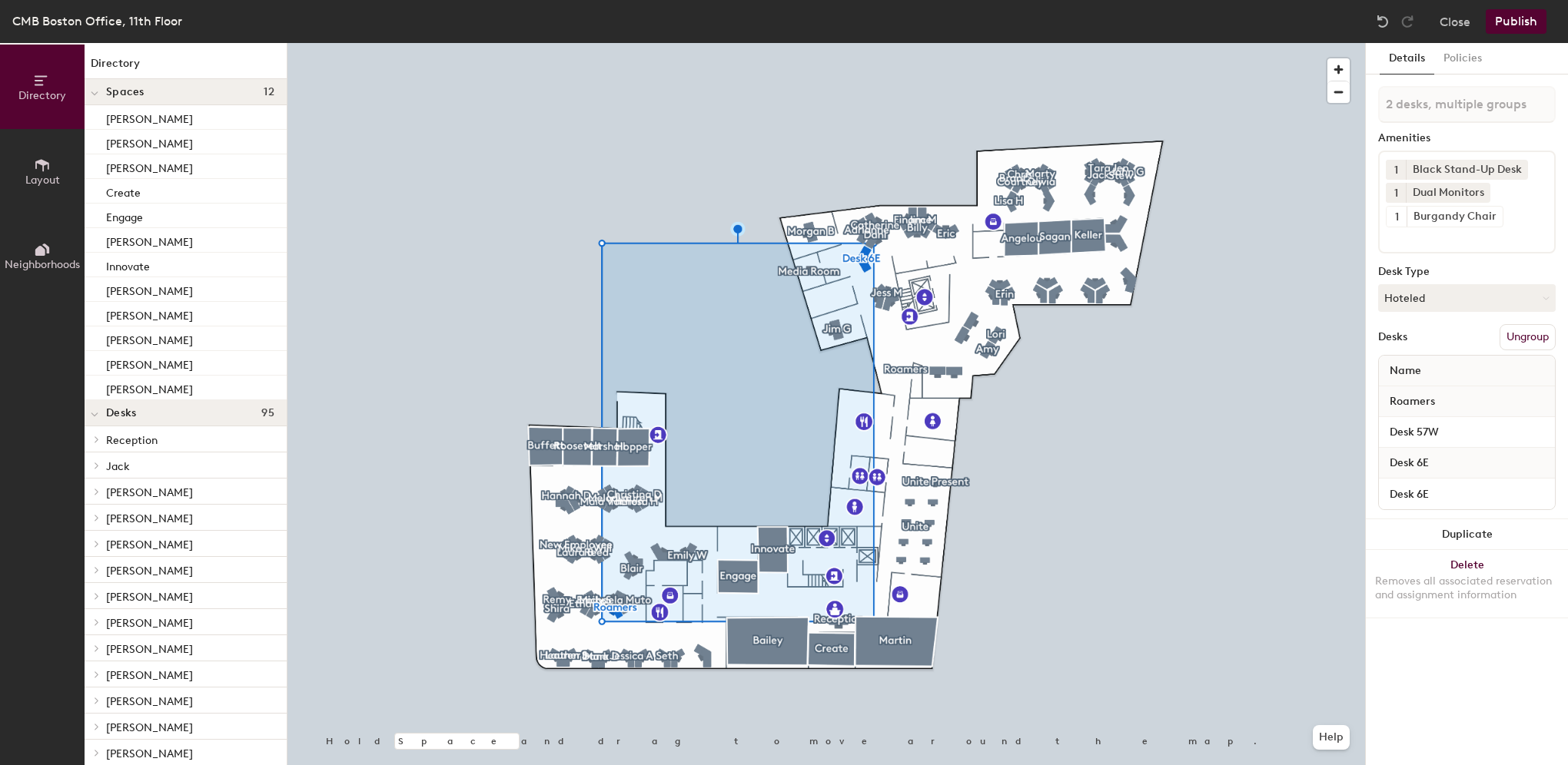
click at [102, 91] on div at bounding box center [95, 92] width 20 height 25
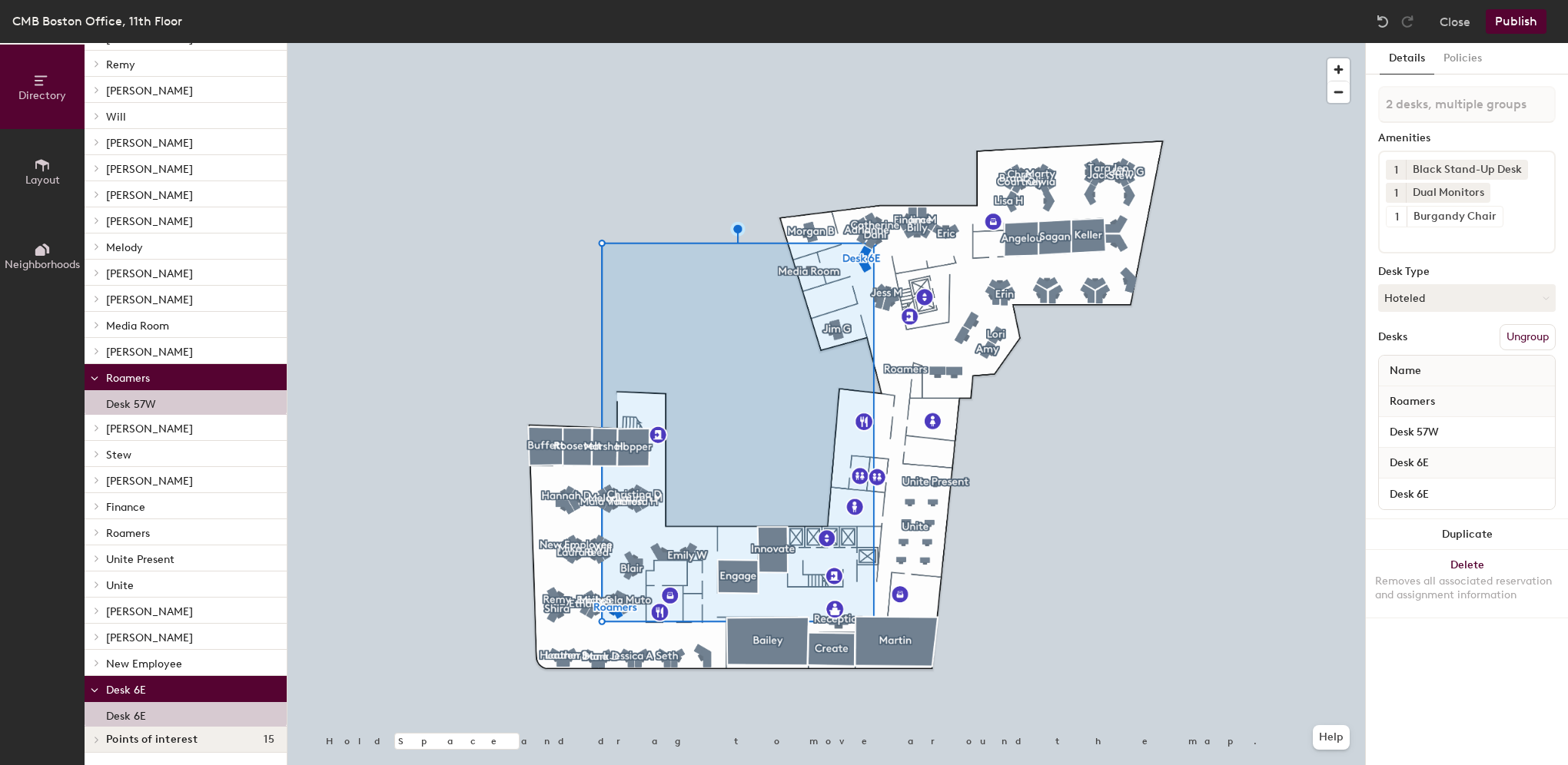
scroll to position [890, 0]
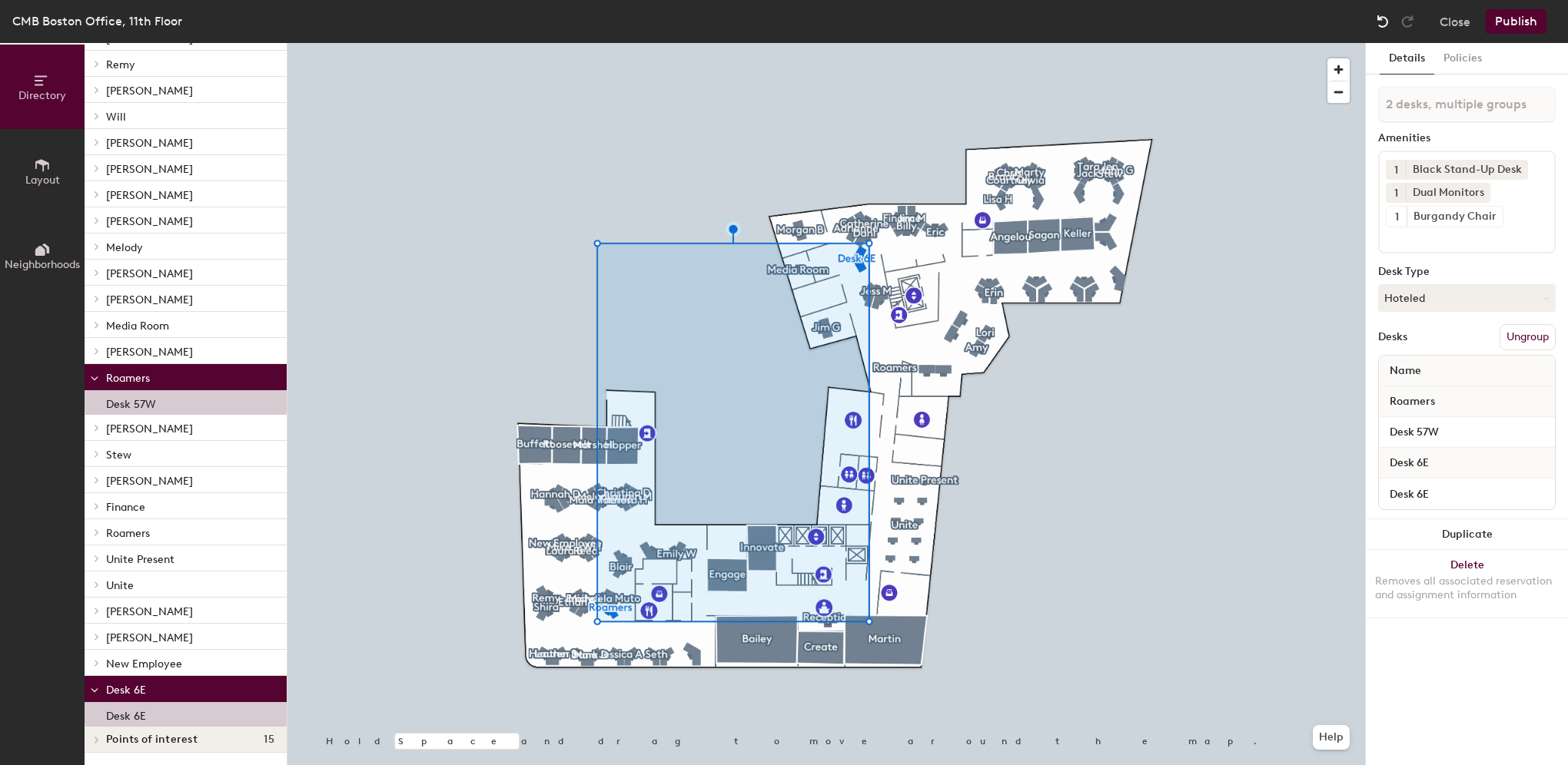
click at [1384, 25] on img at bounding box center [1383, 21] width 15 height 15
click at [93, 378] on icon at bounding box center [95, 378] width 7 height 6
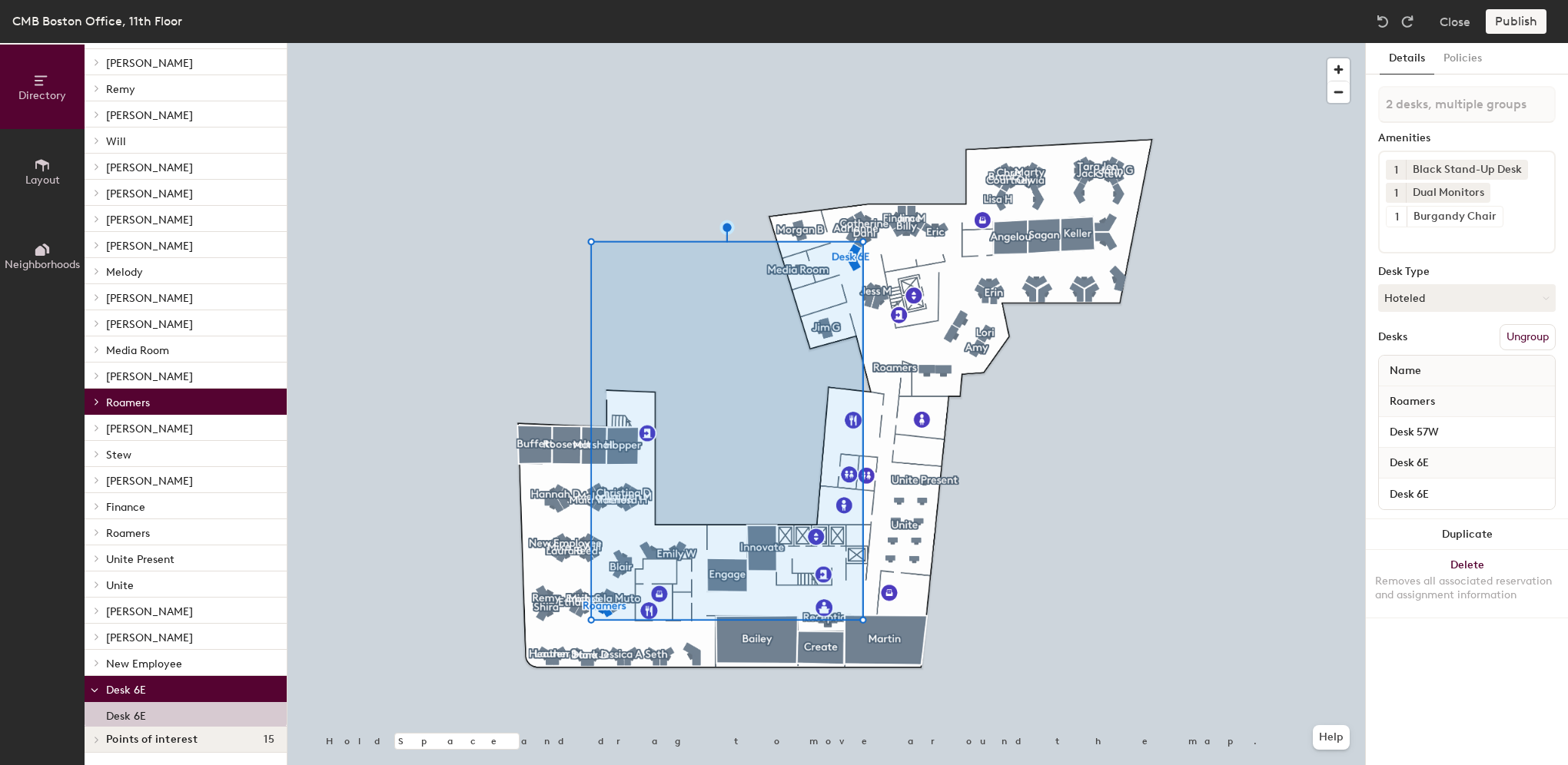
click at [95, 403] on icon at bounding box center [96, 402] width 6 height 7
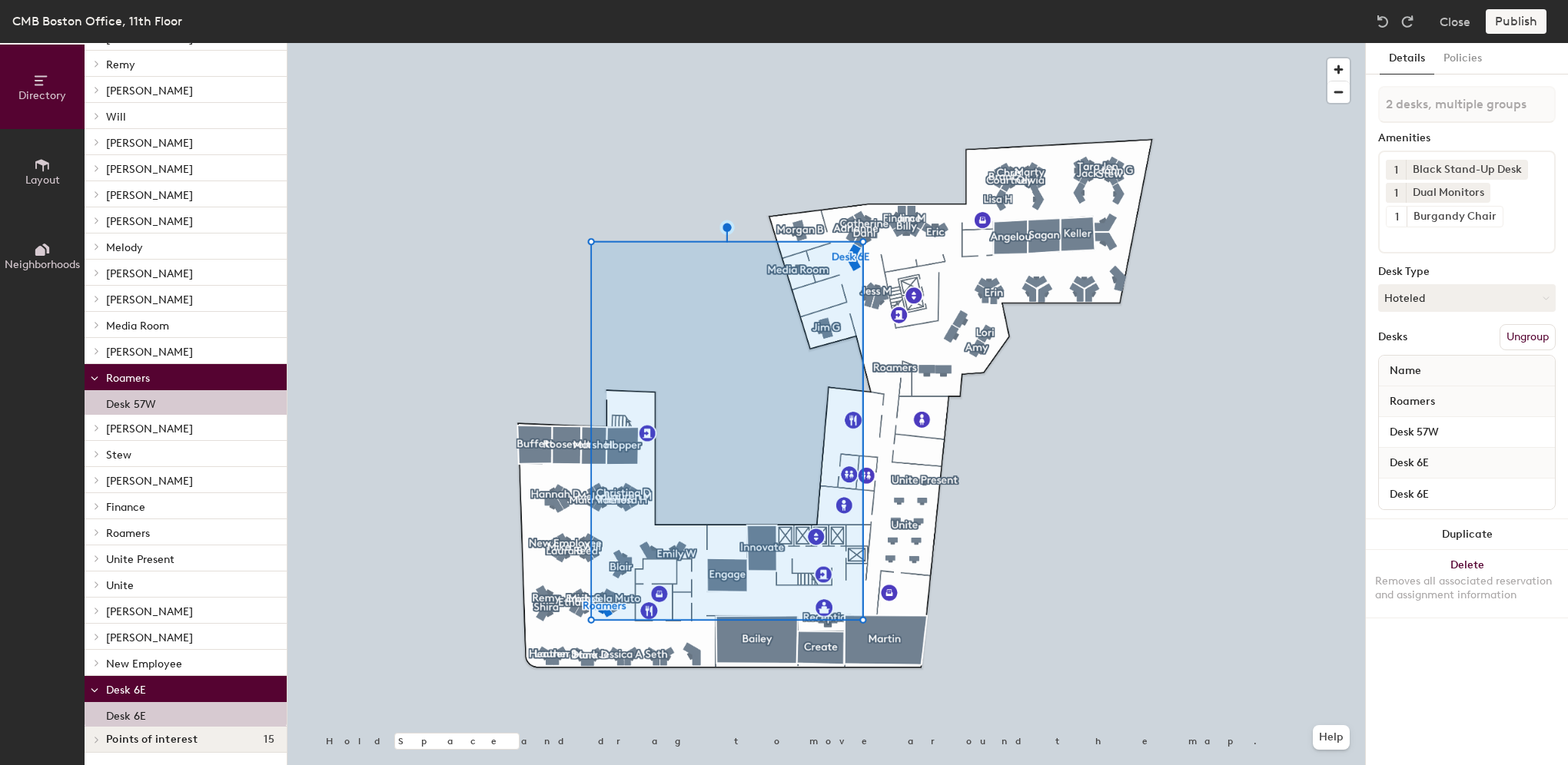
click at [483, 43] on div at bounding box center [825, 43] width 1077 height 0
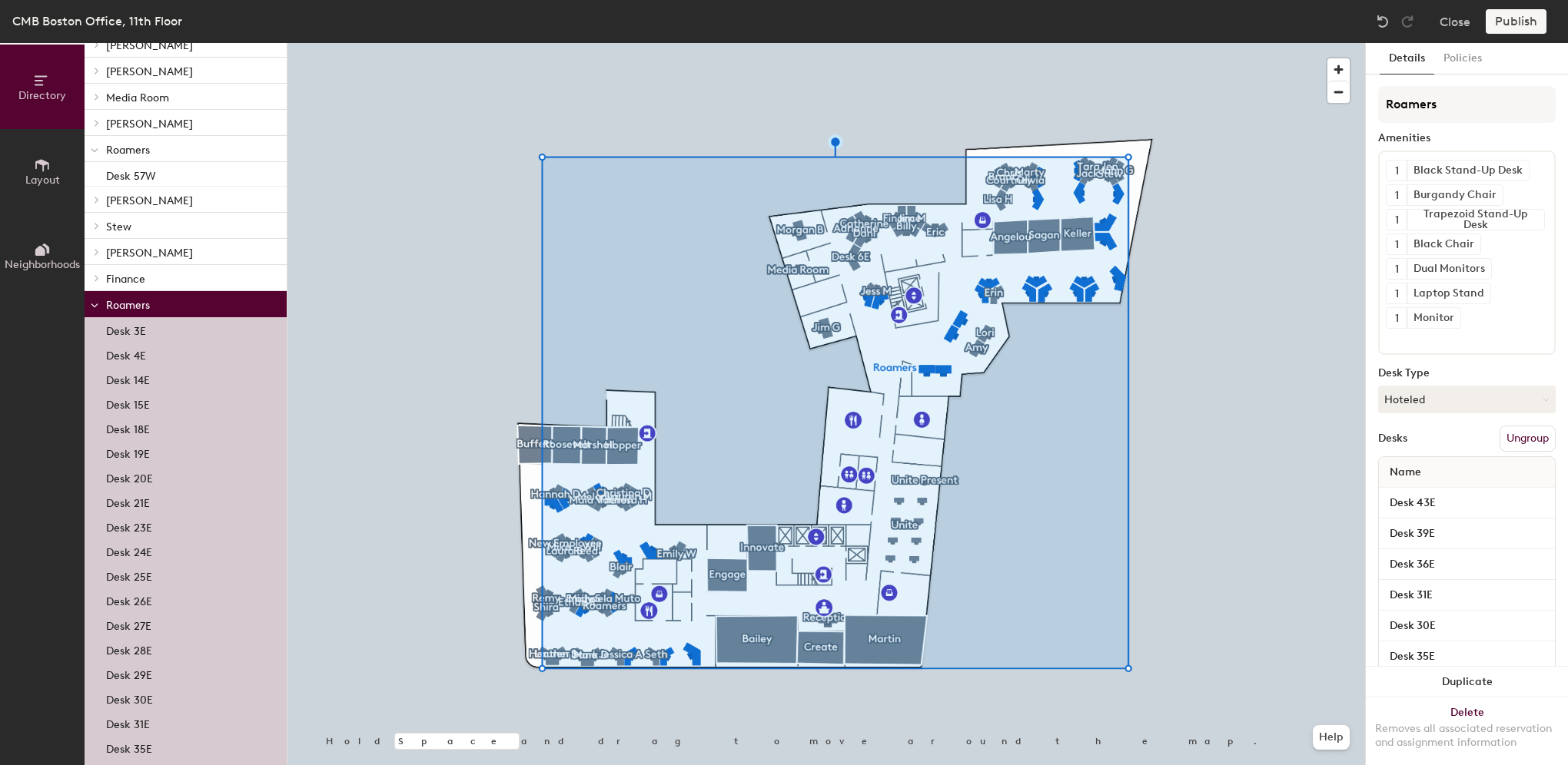
scroll to position [1121, 0]
click at [1193, 43] on div at bounding box center [825, 43] width 1077 height 0
click at [1463, 525] on input "Desk 43E" at bounding box center [1466, 534] width 170 height 22
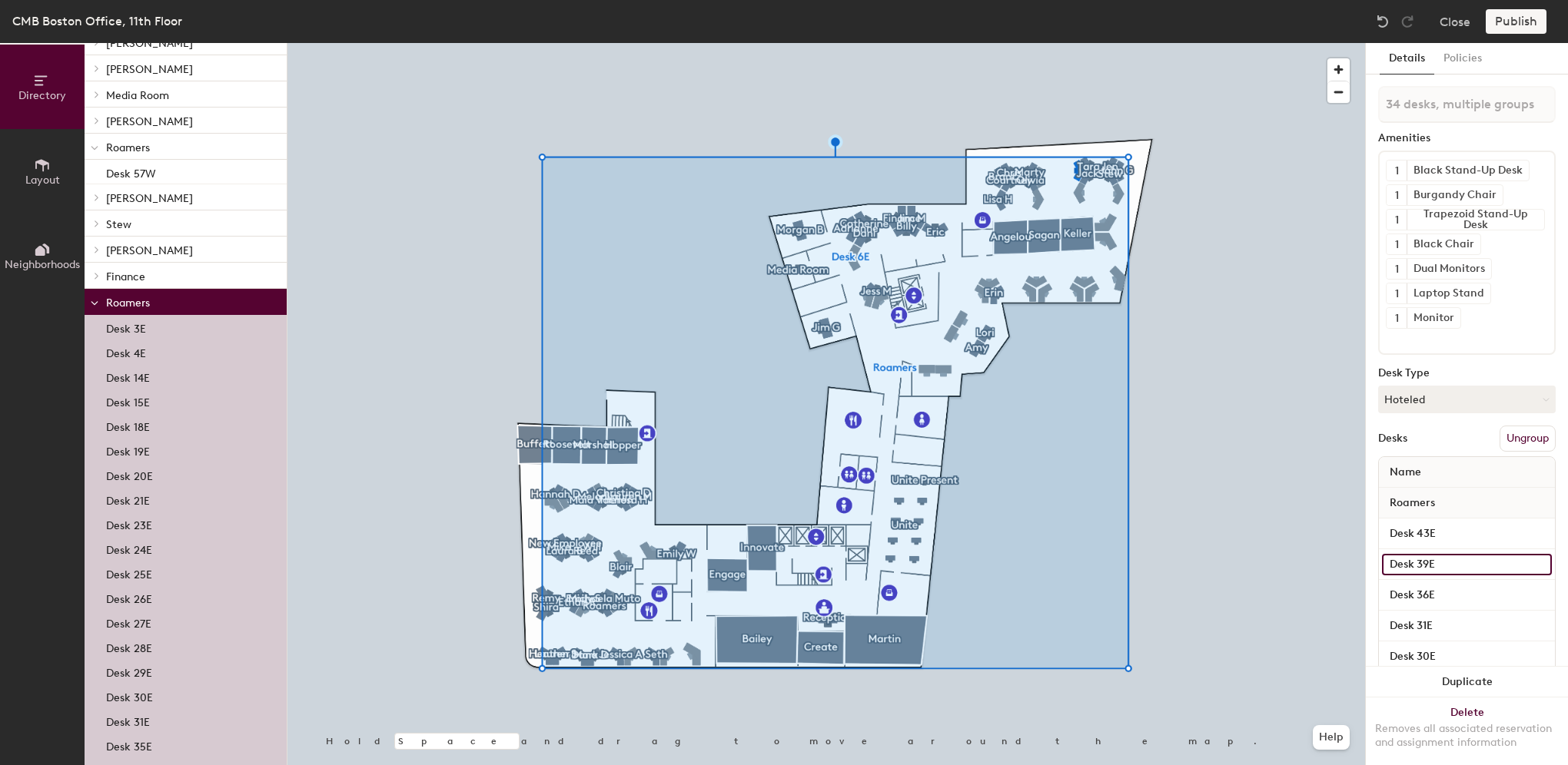
click at [1448, 565] on input "Desk 39E" at bounding box center [1466, 565] width 170 height 22
click at [1447, 593] on input "Desk 36E" at bounding box center [1466, 595] width 170 height 22
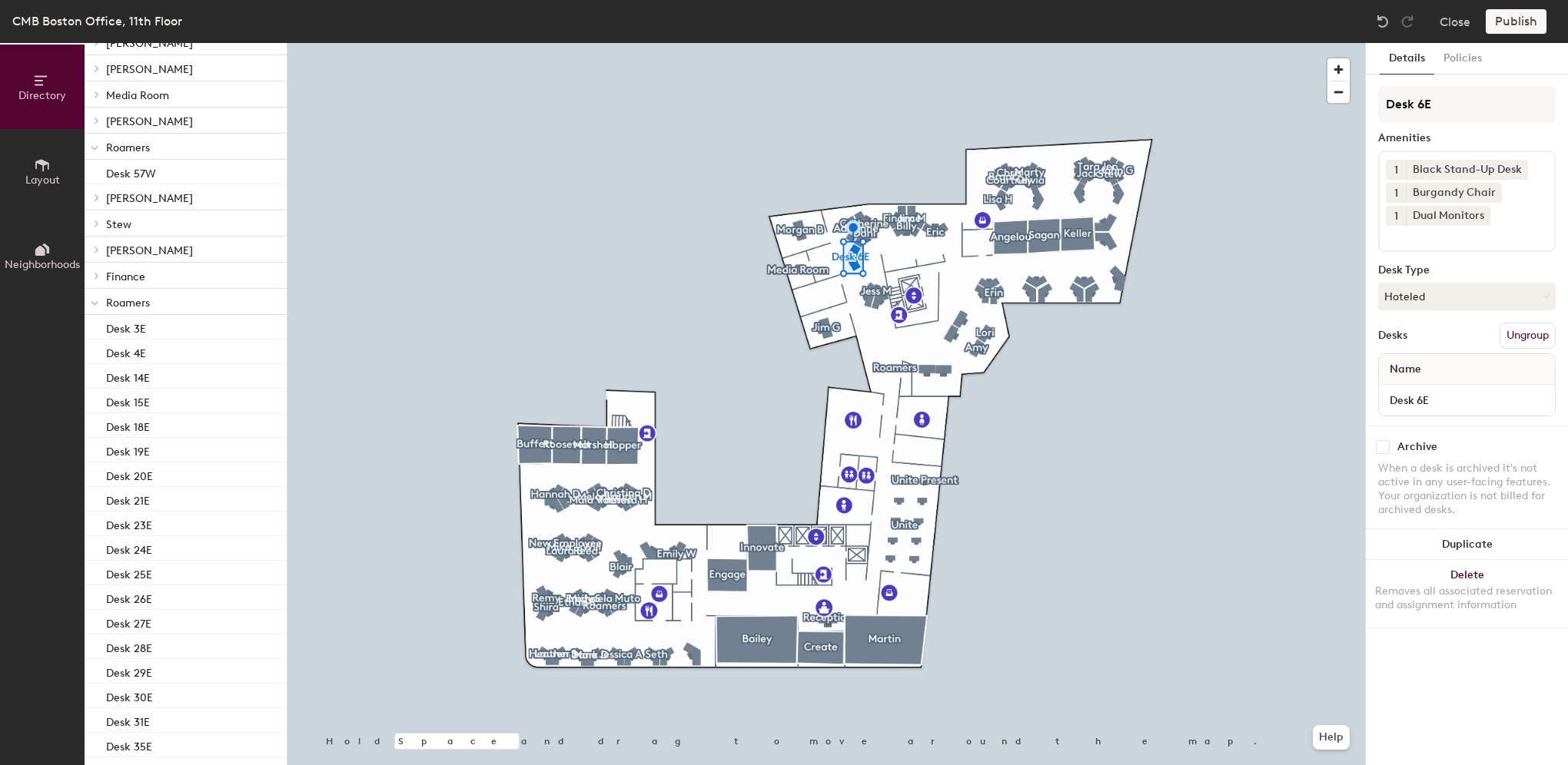
click at [1531, 332] on button "Ungroup" at bounding box center [1527, 335] width 56 height 26
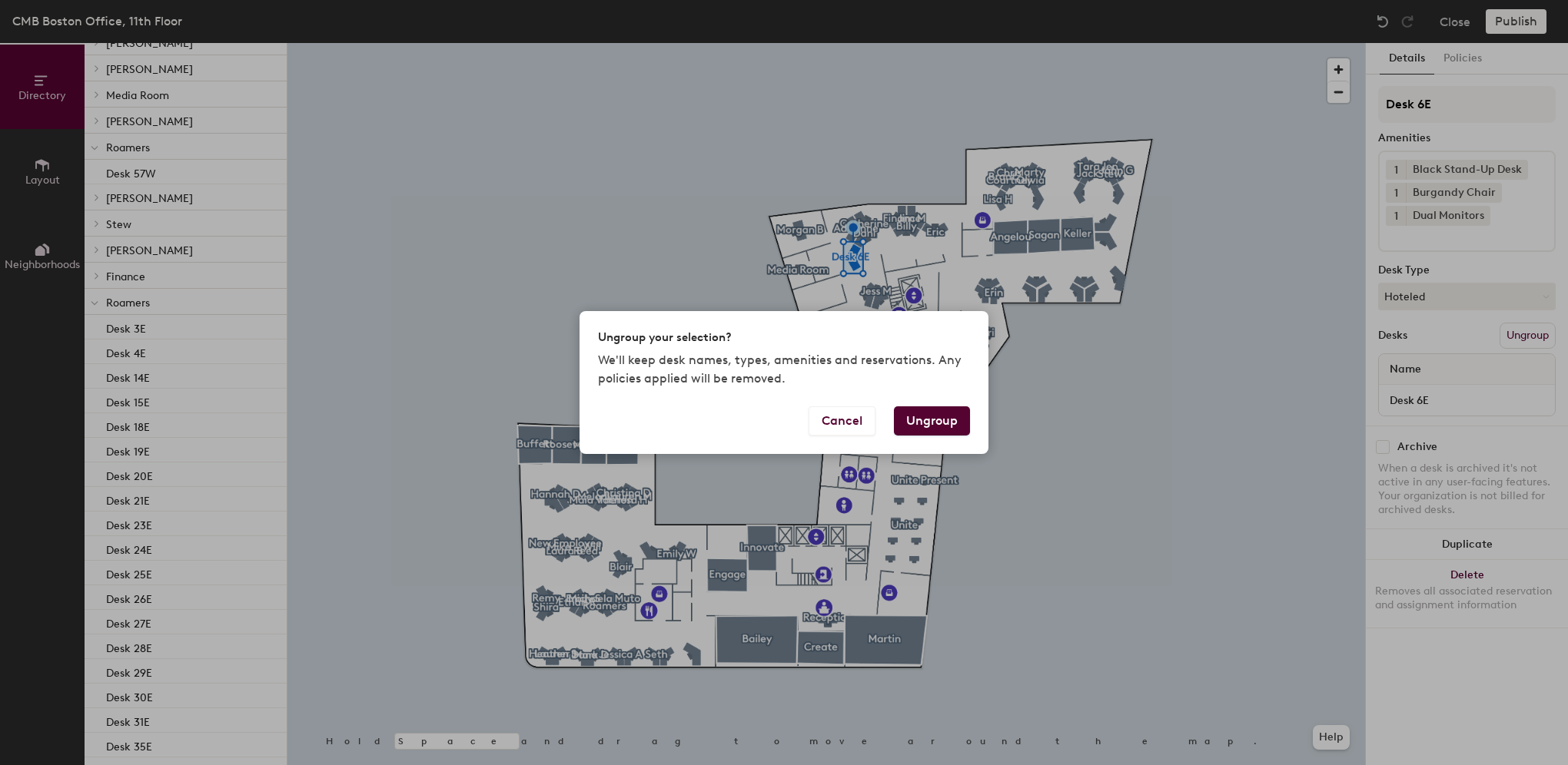
click at [954, 418] on button "Ungroup" at bounding box center [932, 421] width 76 height 29
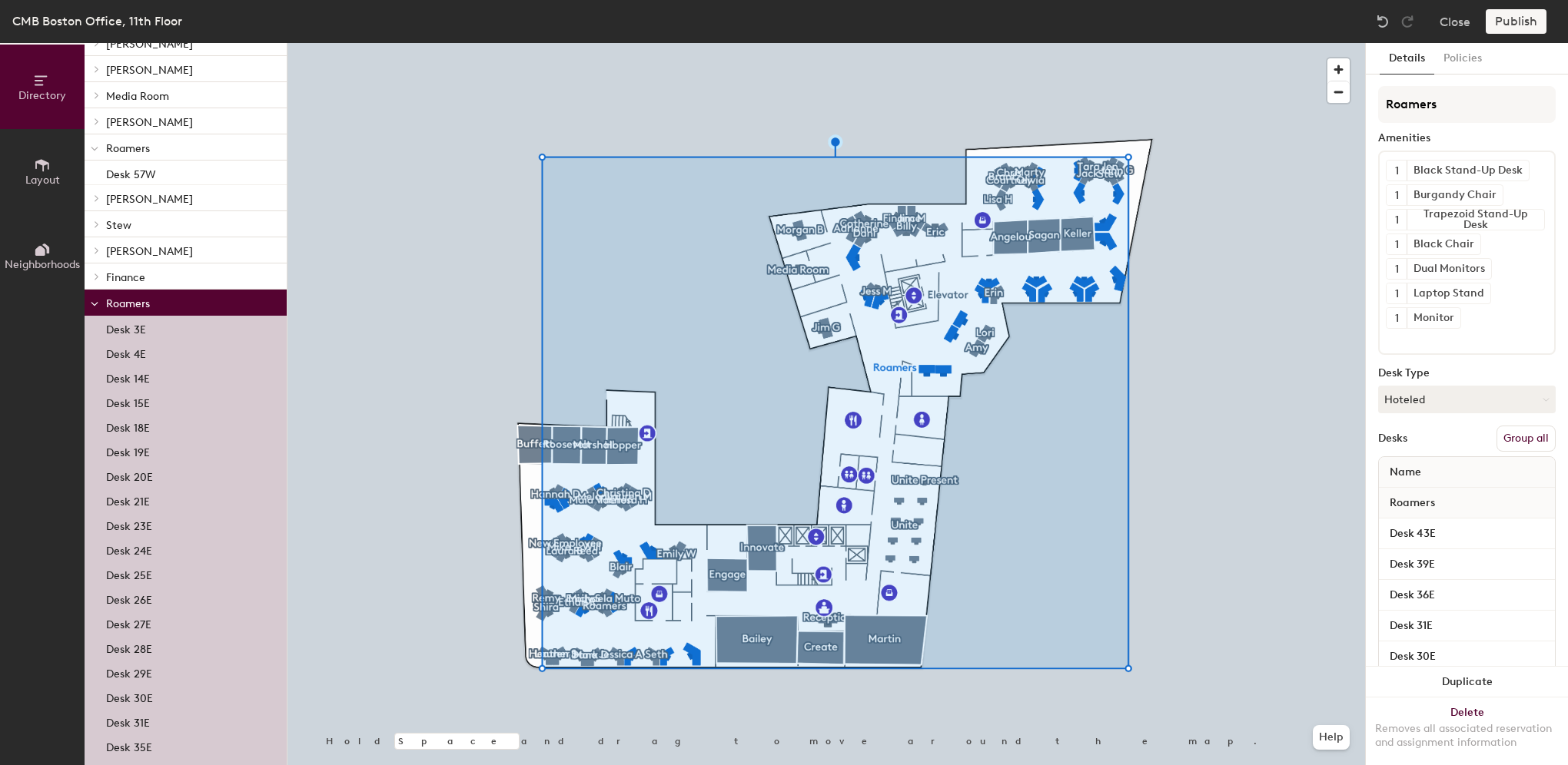
click at [1496, 431] on button "Group all" at bounding box center [1525, 438] width 59 height 26
click at [1505, 25] on button "Publish" at bounding box center [1515, 21] width 61 height 25
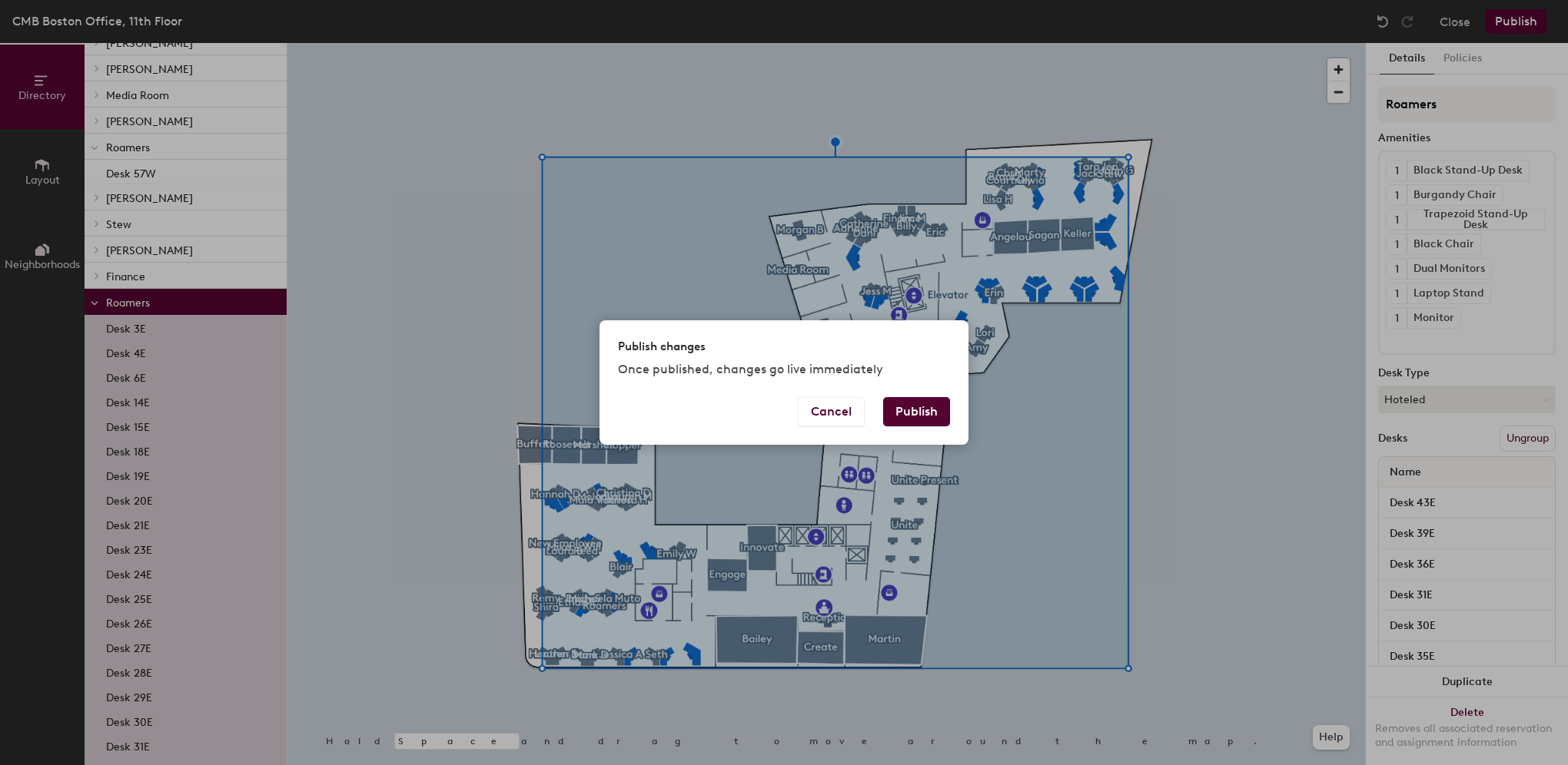
click at [924, 400] on button "Publish" at bounding box center [916, 412] width 67 height 29
